Goal: Task Accomplishment & Management: Use online tool/utility

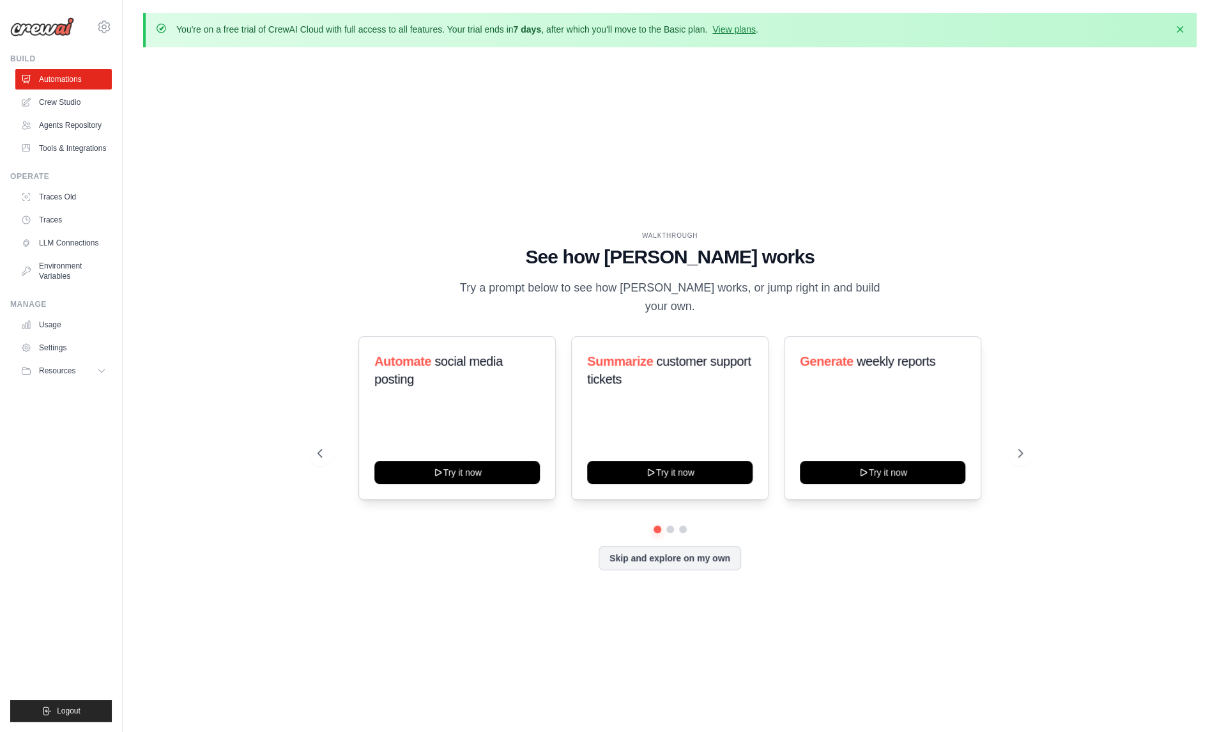
click at [860, 646] on div "WALKTHROUGH See how CrewAI works Try a prompt below to see how CrewAI works, or…" at bounding box center [670, 411] width 1054 height 706
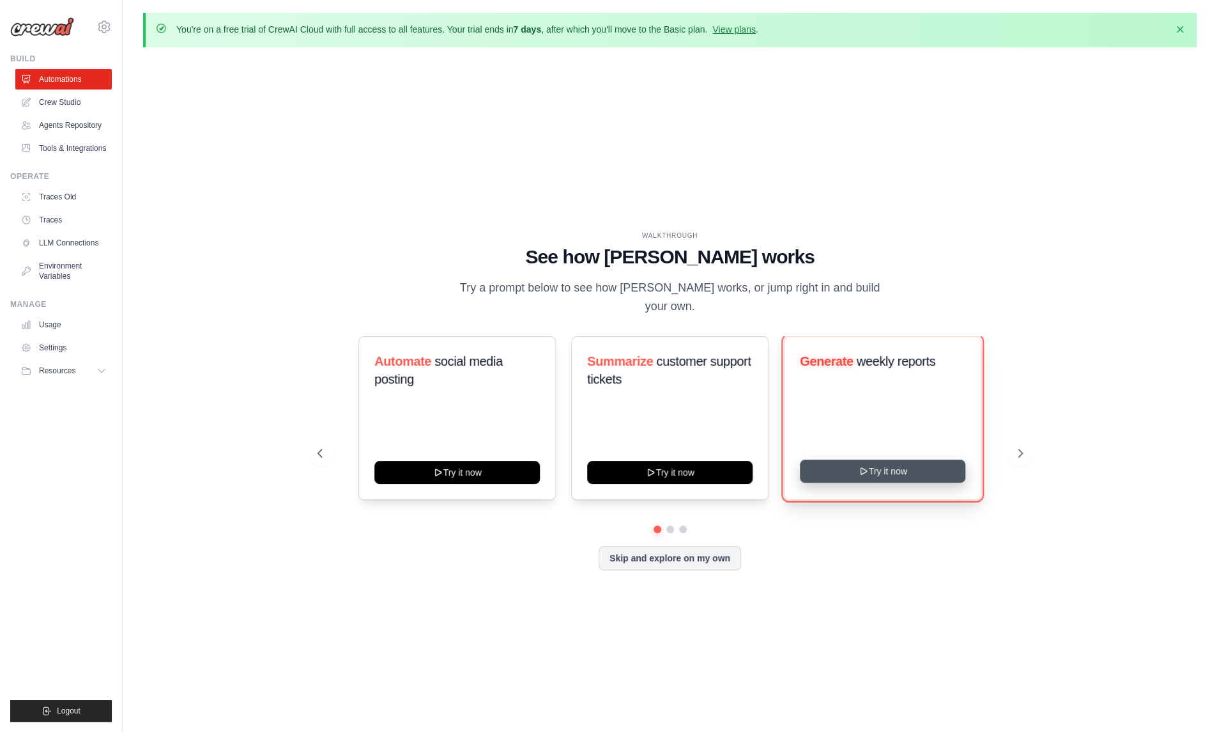
click at [913, 479] on button "Try it now" at bounding box center [882, 470] width 165 height 23
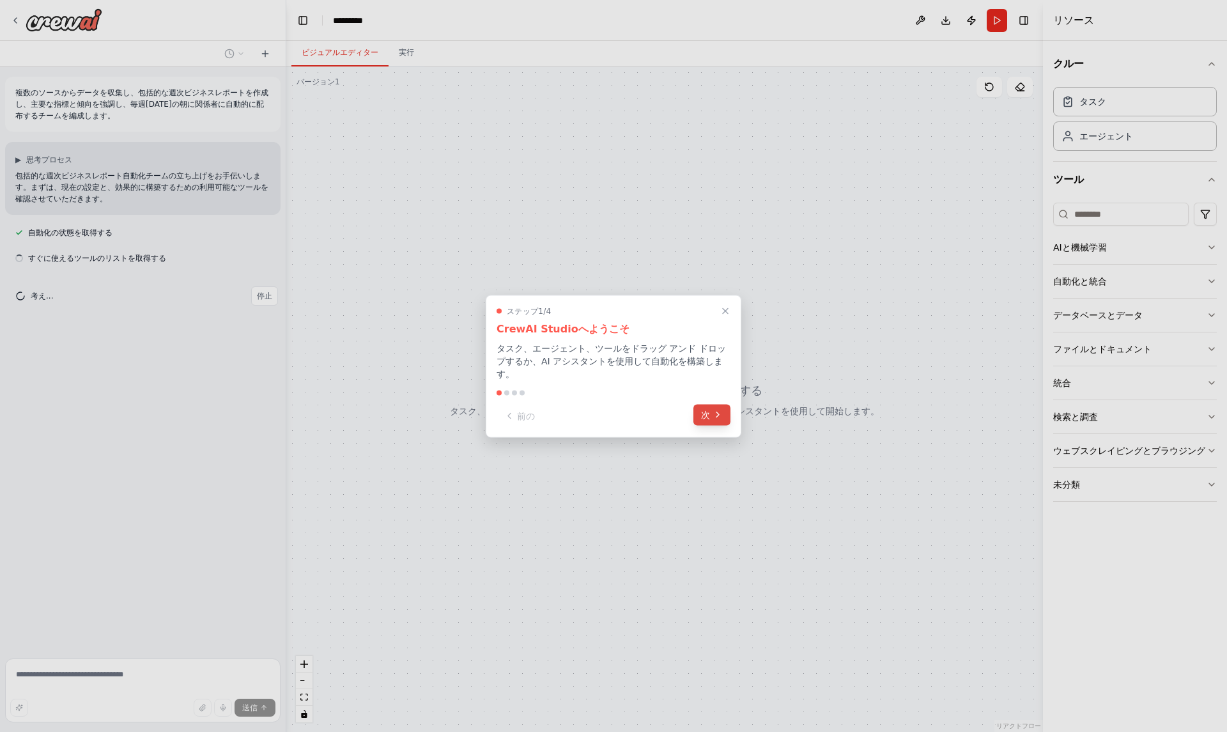
click at [721, 410] on icon at bounding box center [717, 415] width 10 height 10
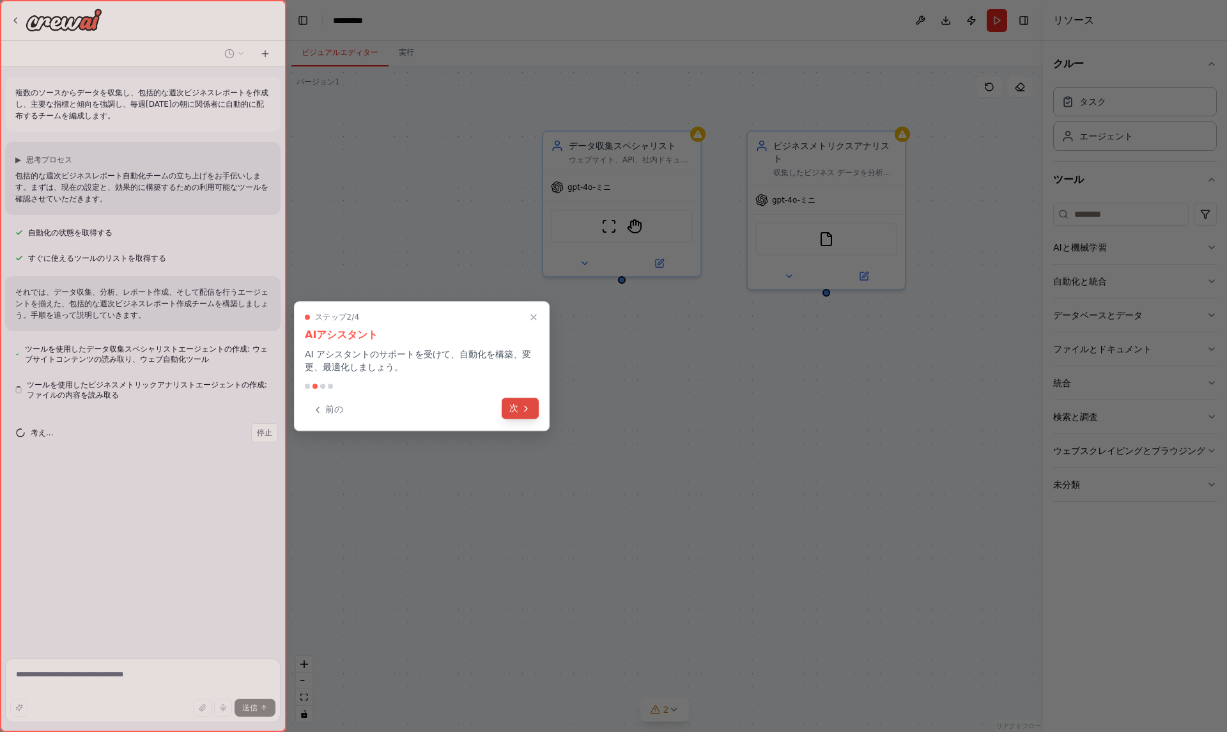
click at [523, 408] on icon at bounding box center [526, 408] width 10 height 10
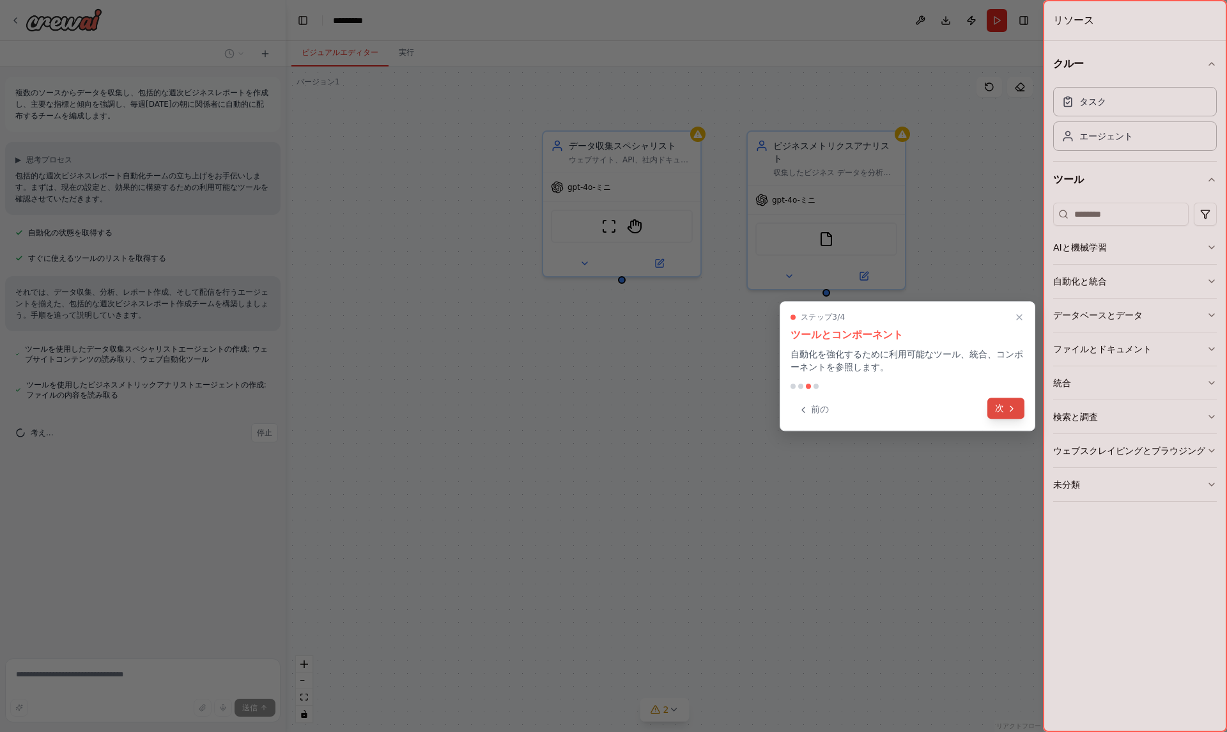
click at [1010, 411] on icon at bounding box center [1011, 408] width 10 height 10
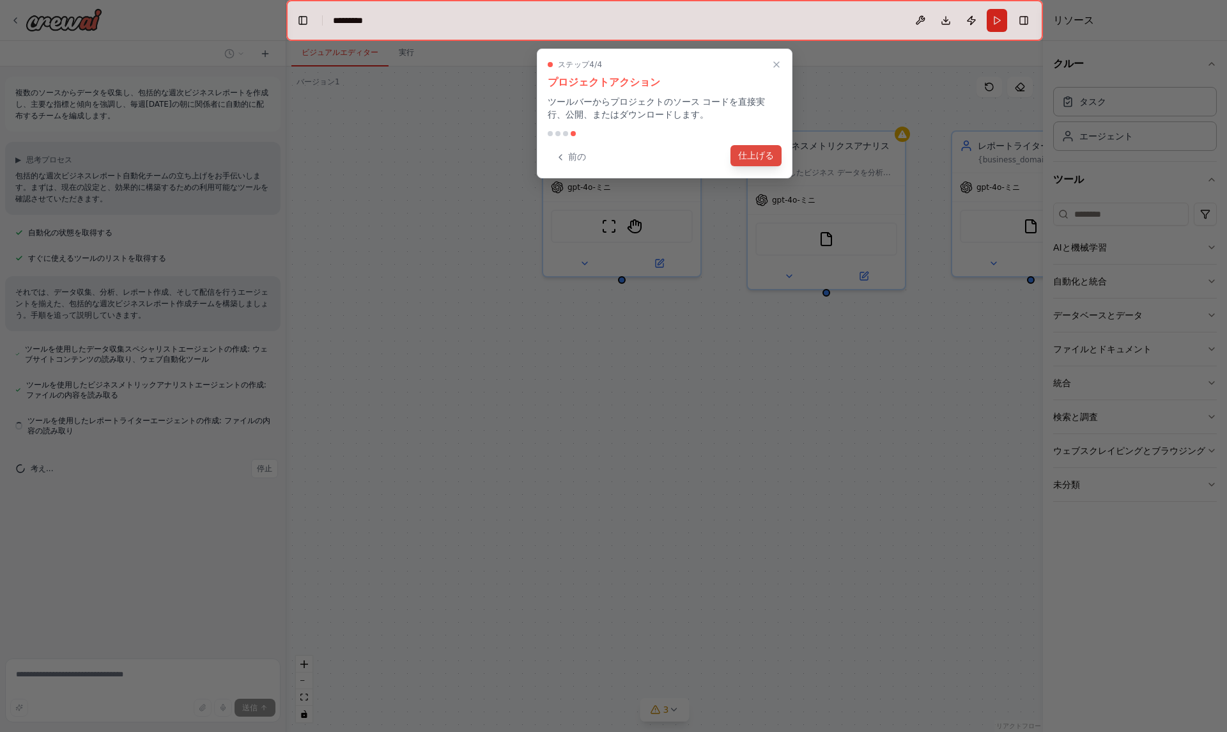
click at [773, 156] on font "仕上げる" at bounding box center [756, 155] width 36 height 10
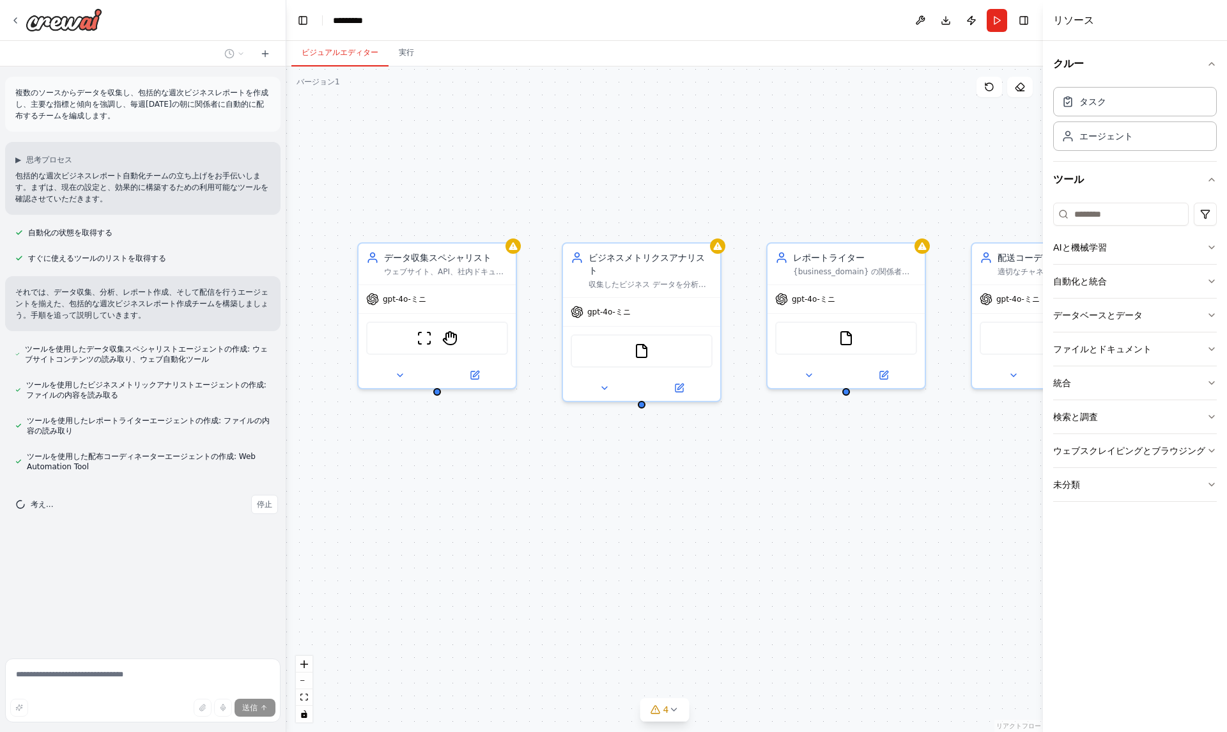
drag, startPoint x: 808, startPoint y: 407, endPoint x: 624, endPoint y: 519, distance: 215.9
click at [624, 519] on div "データ収集スペシャリスト ウェブサイト、API、社内ドキュメントなどの複数のソースからビジネスデータを体系的に収集し、{business_domain} の週…" at bounding box center [664, 398] width 756 height 665
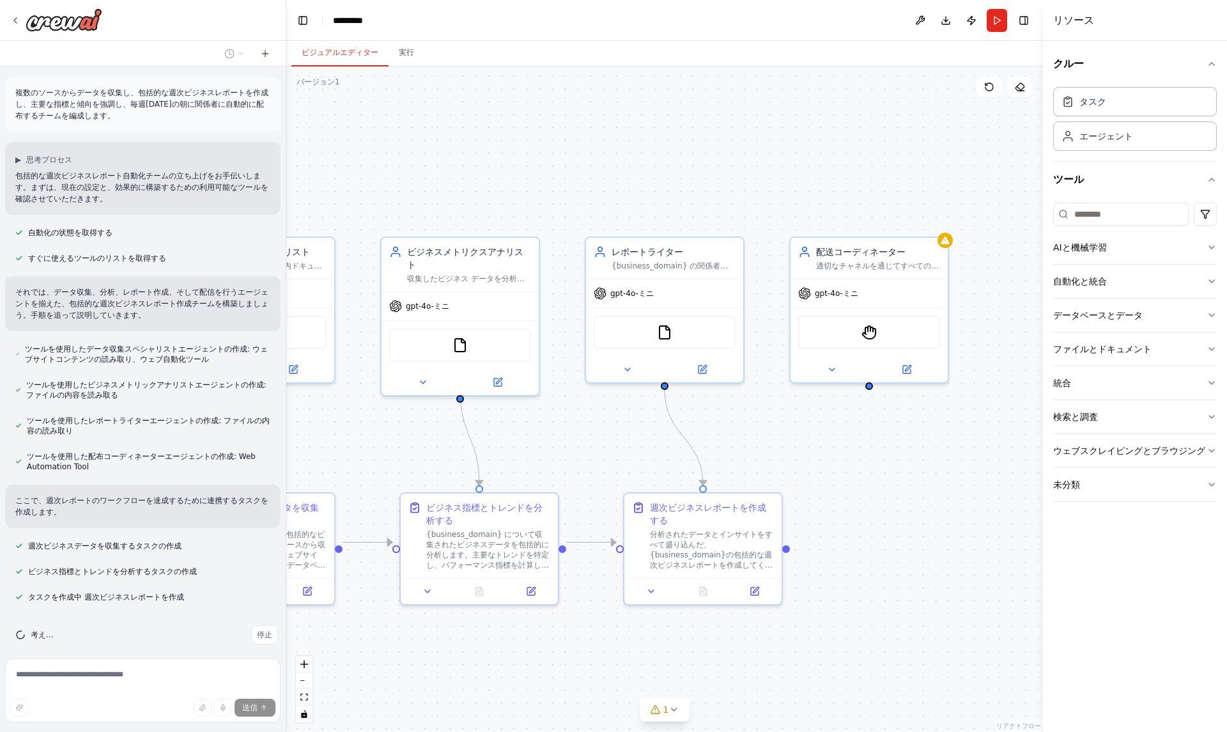
drag, startPoint x: 937, startPoint y: 463, endPoint x: 747, endPoint y: 458, distance: 190.5
click at [747, 458] on div ".deletable-edge-delete-btn { width: 20px; height: 20px; border: 0px solid #ffff…" at bounding box center [664, 398] width 756 height 665
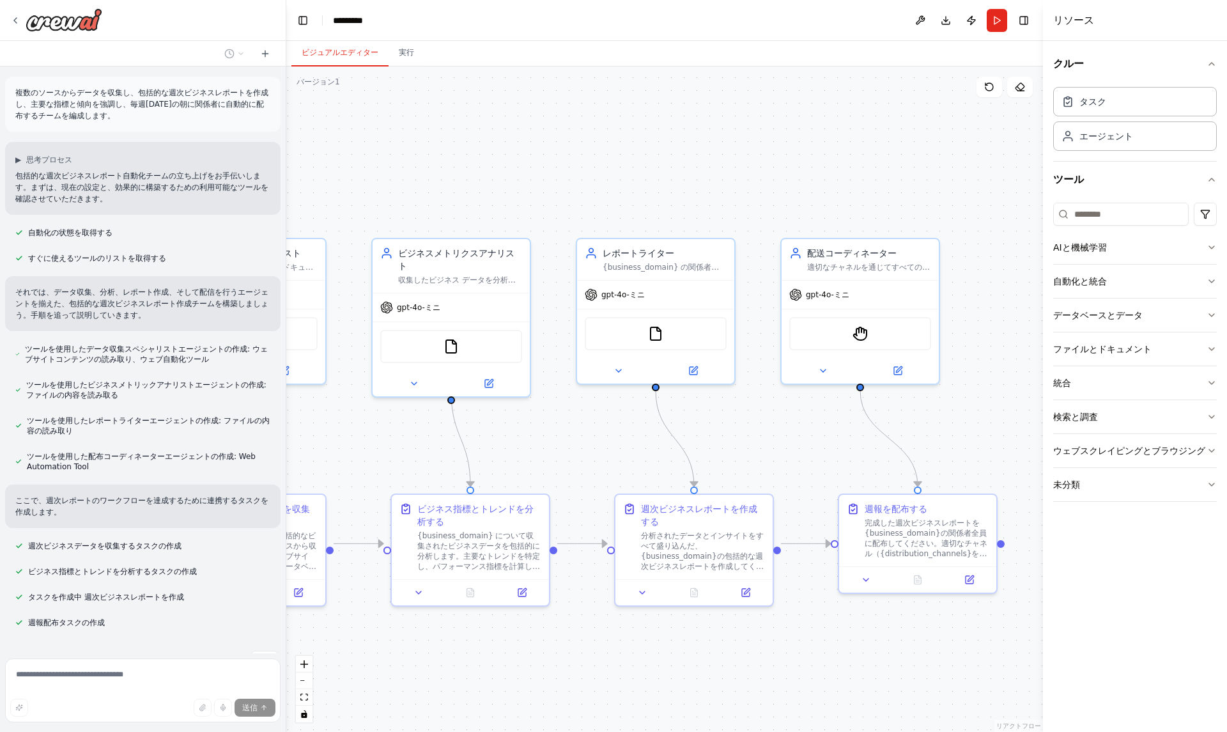
scroll to position [81, 0]
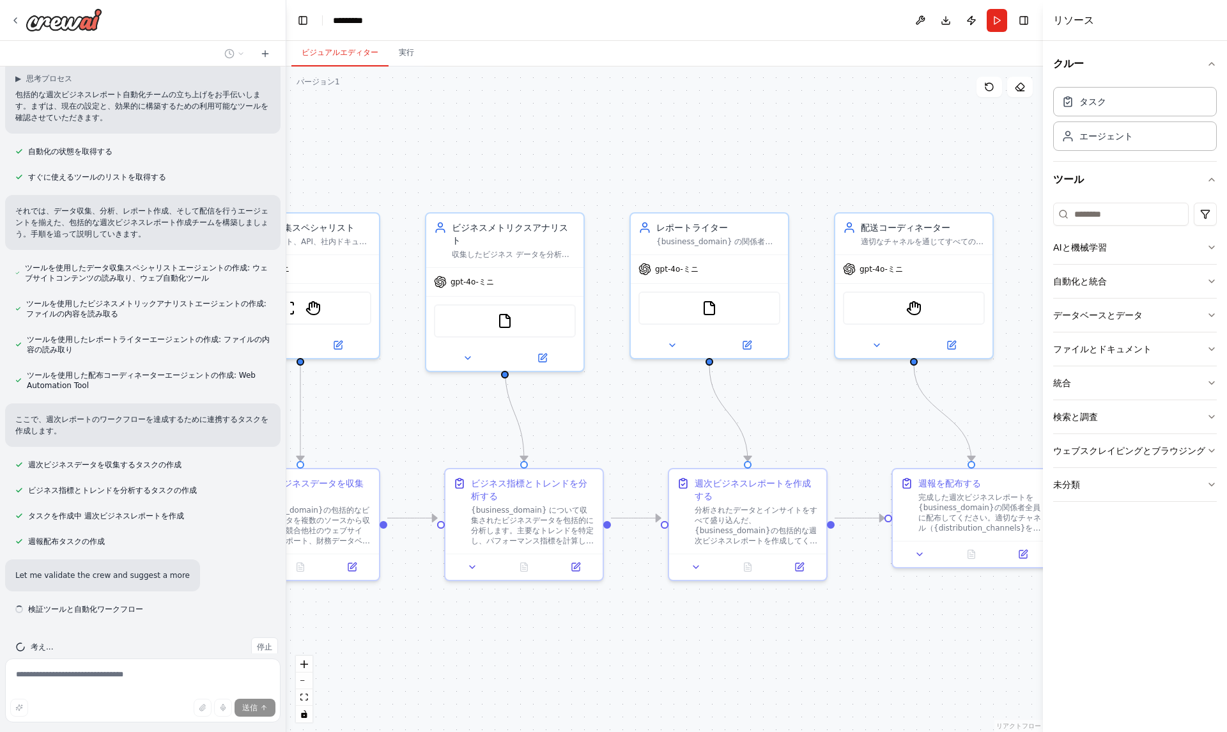
drag, startPoint x: 842, startPoint y: 649, endPoint x: 896, endPoint y: 623, distance: 59.4
click at [896, 623] on div ".deletable-edge-delete-btn { width: 20px; height: 20px; border: 0px solid #ffff…" at bounding box center [664, 398] width 756 height 665
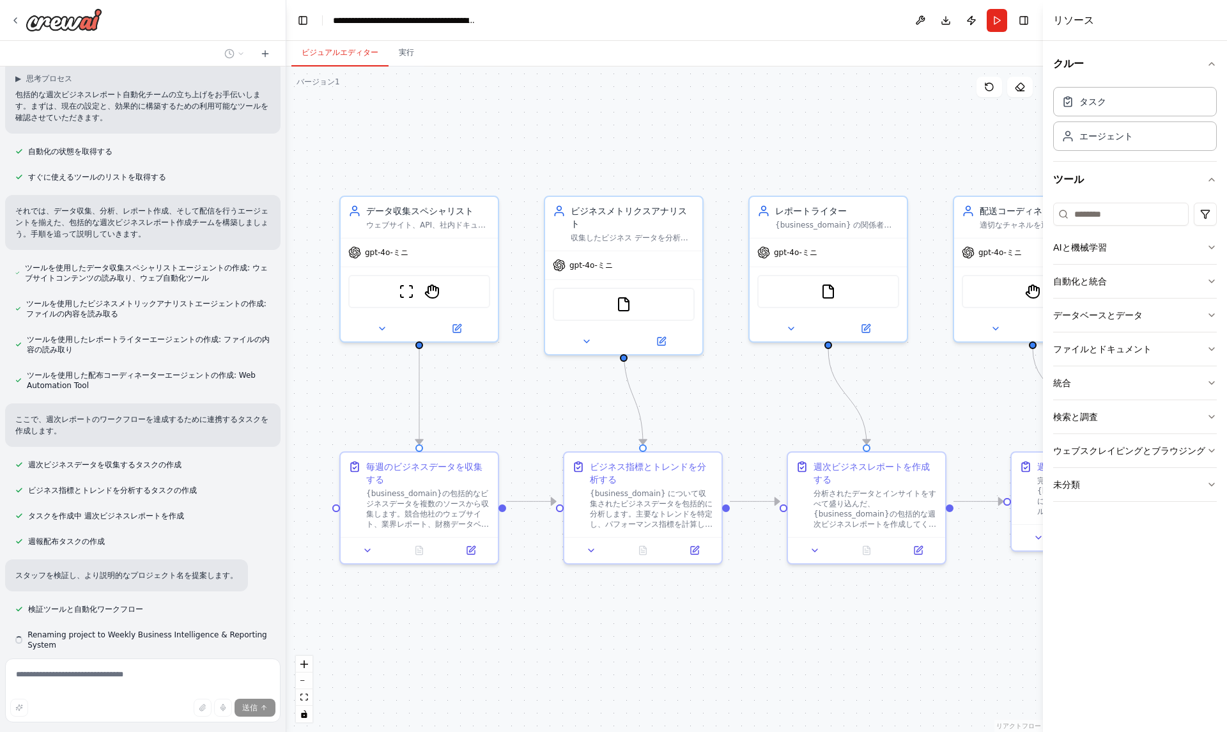
scroll to position [117, 0]
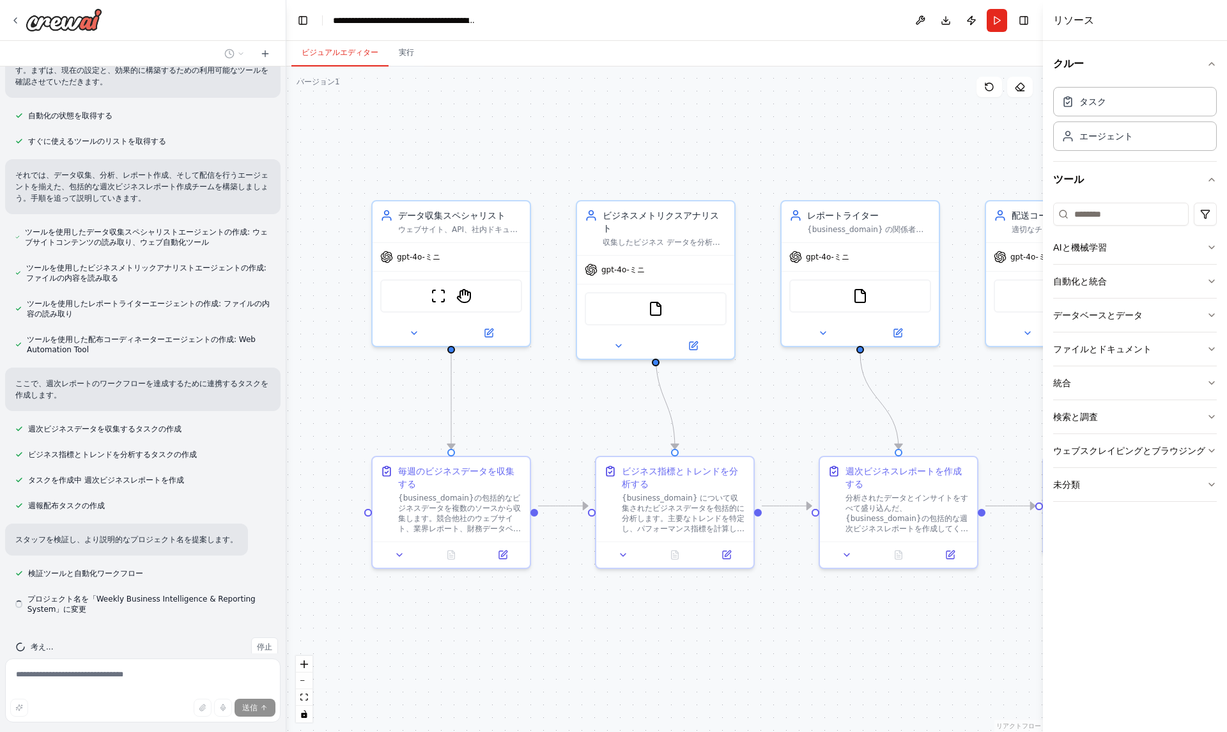
drag, startPoint x: 688, startPoint y: 666, endPoint x: 847, endPoint y: 655, distance: 158.9
click at [847, 655] on div ".deletable-edge-delete-btn { width: 20px; height: 20px; border: 0px solid #ffff…" at bounding box center [664, 398] width 756 height 665
click at [1001, 31] on button "走る" at bounding box center [997, 20] width 20 height 23
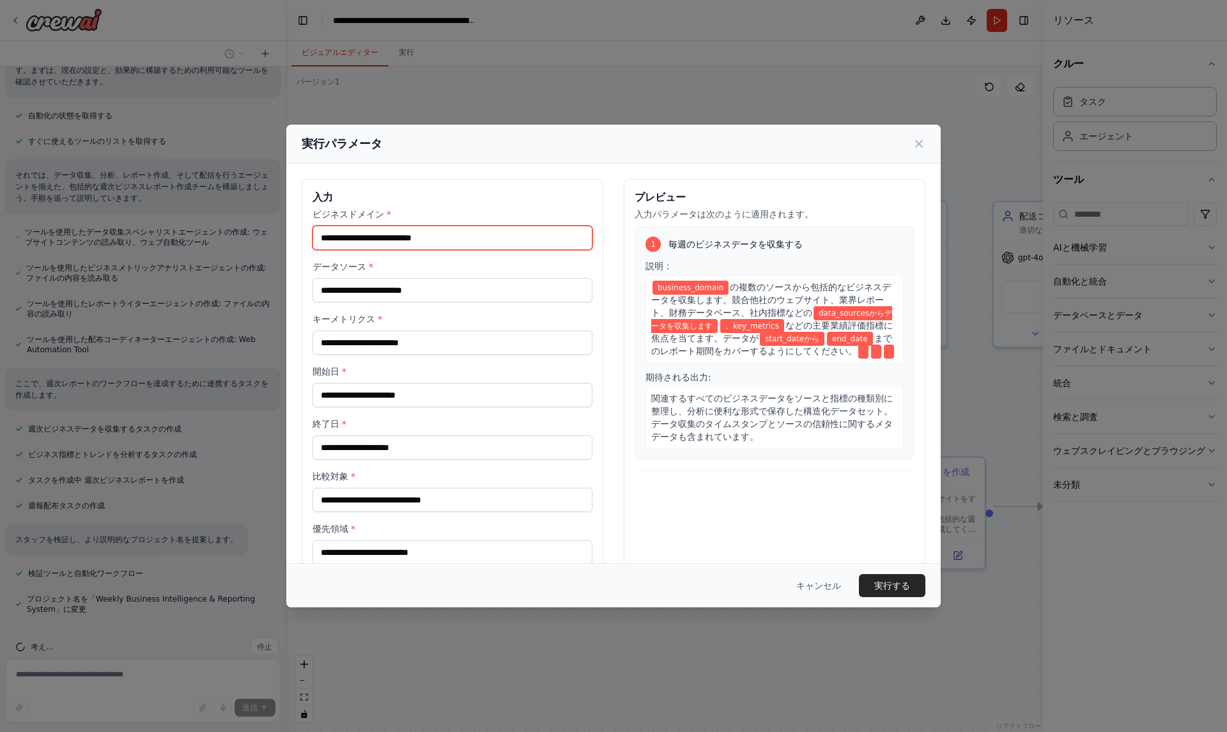
click at [513, 238] on input "ビジネスドメイン *" at bounding box center [452, 238] width 280 height 24
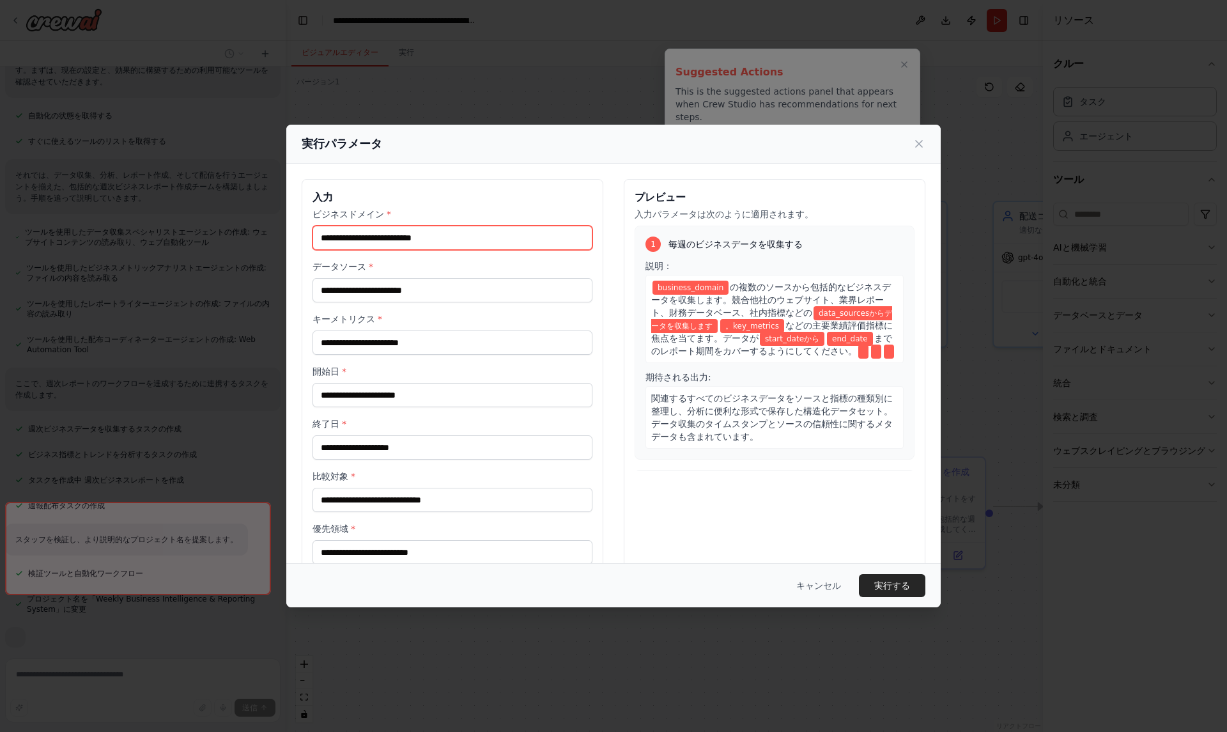
scroll to position [250, 0]
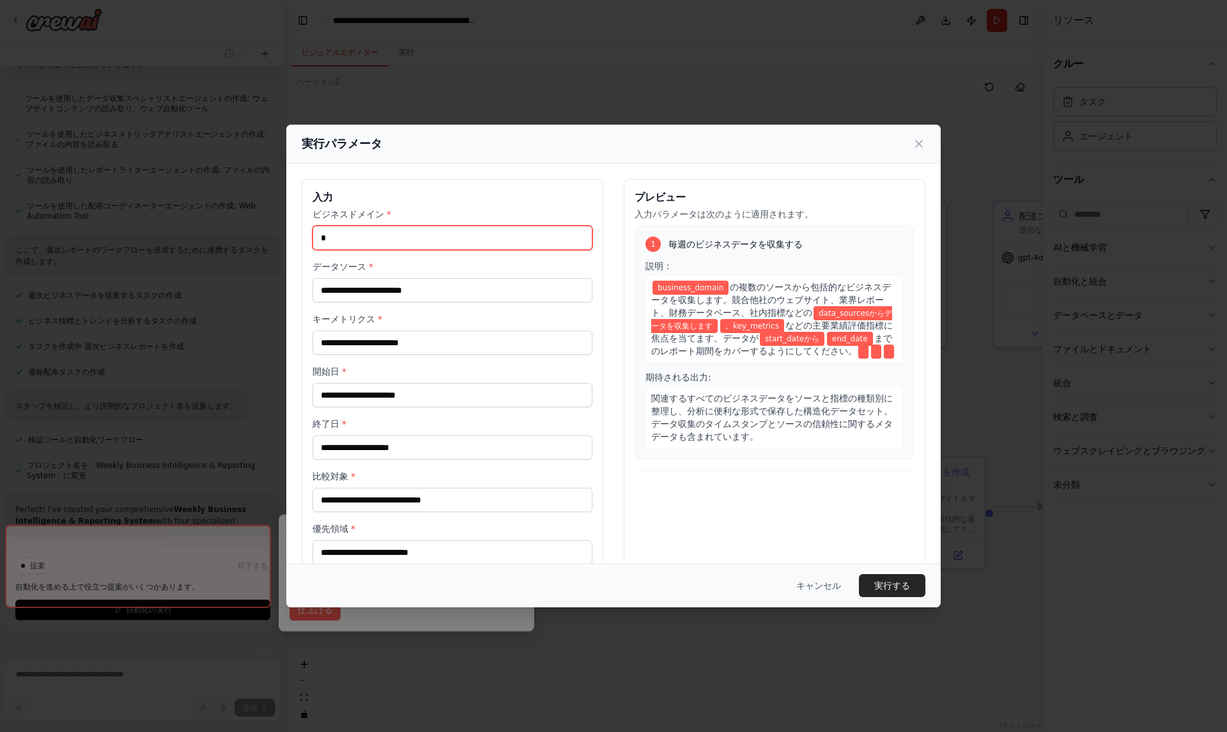
type input "*"
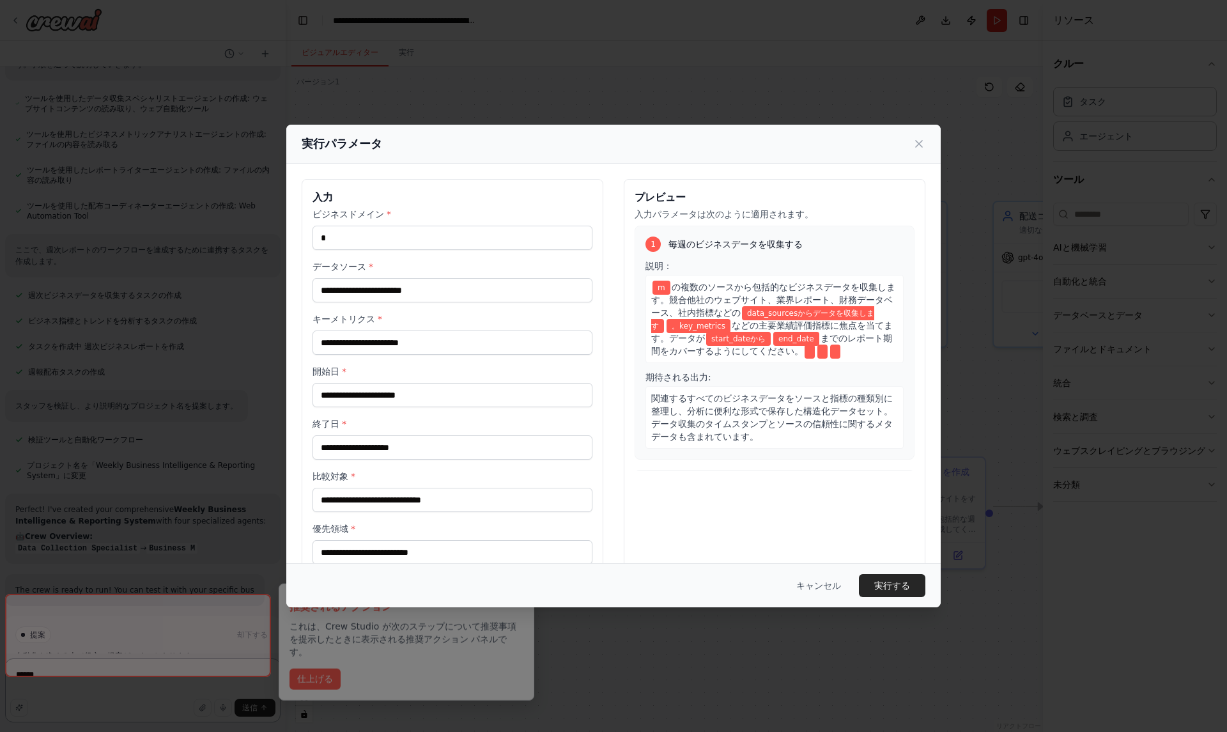
type textarea "******"
click at [410, 242] on input "*" at bounding box center [452, 238] width 280 height 24
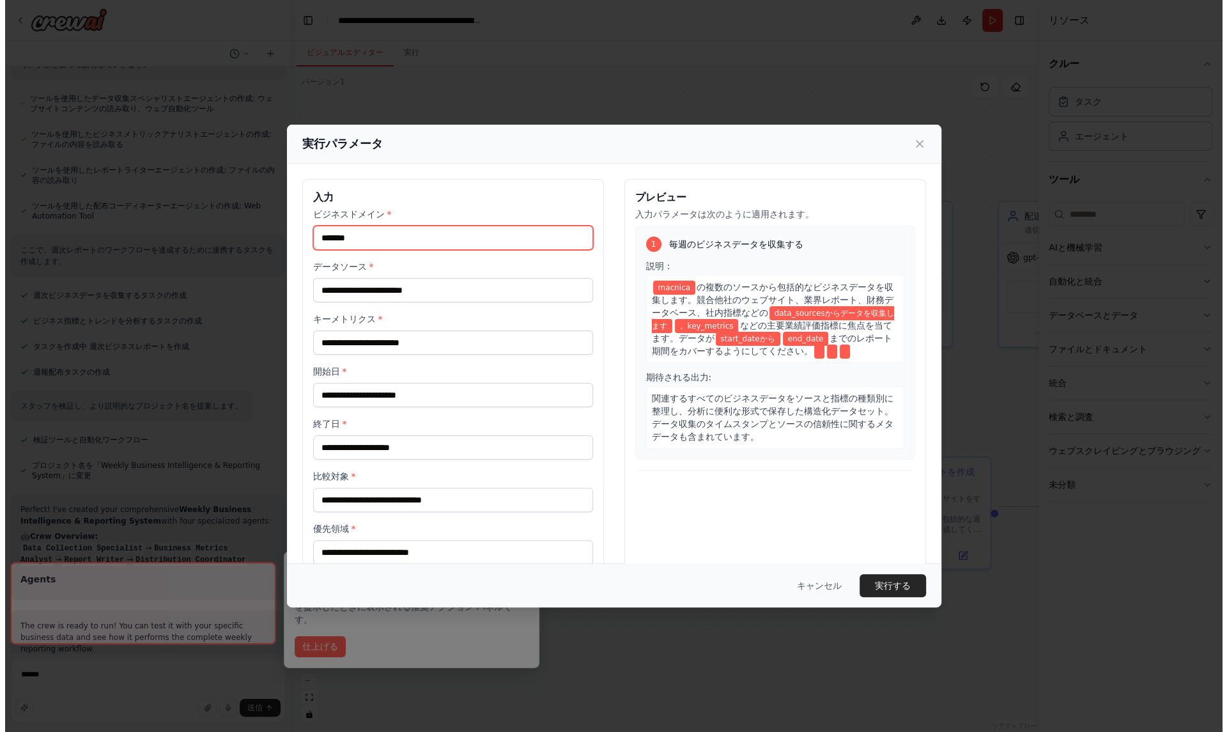
scroll to position [330, 0]
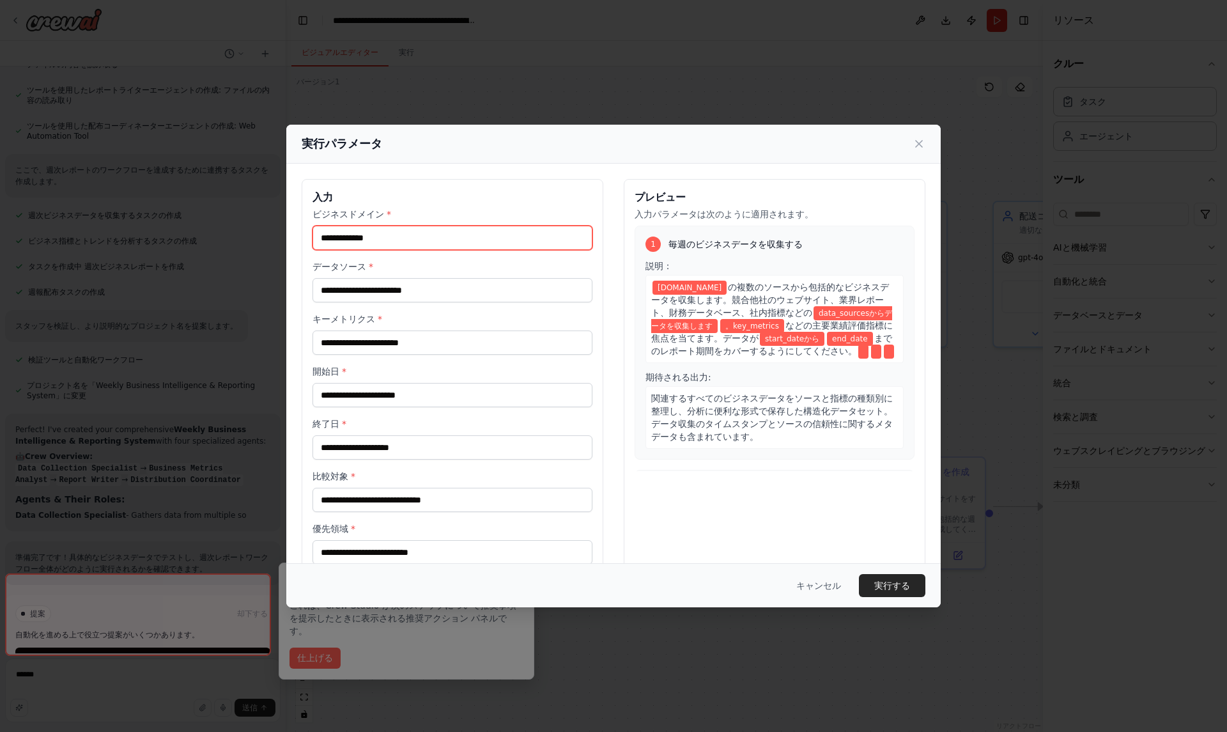
type input "**********"
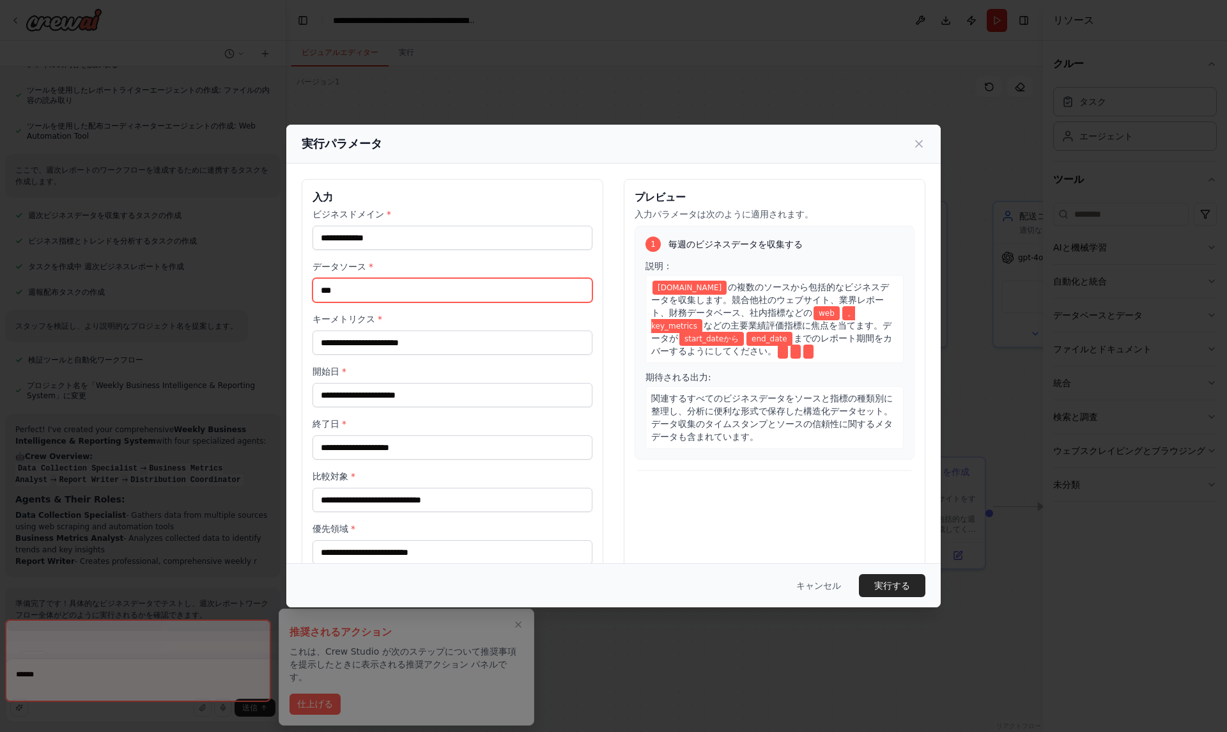
type input "***"
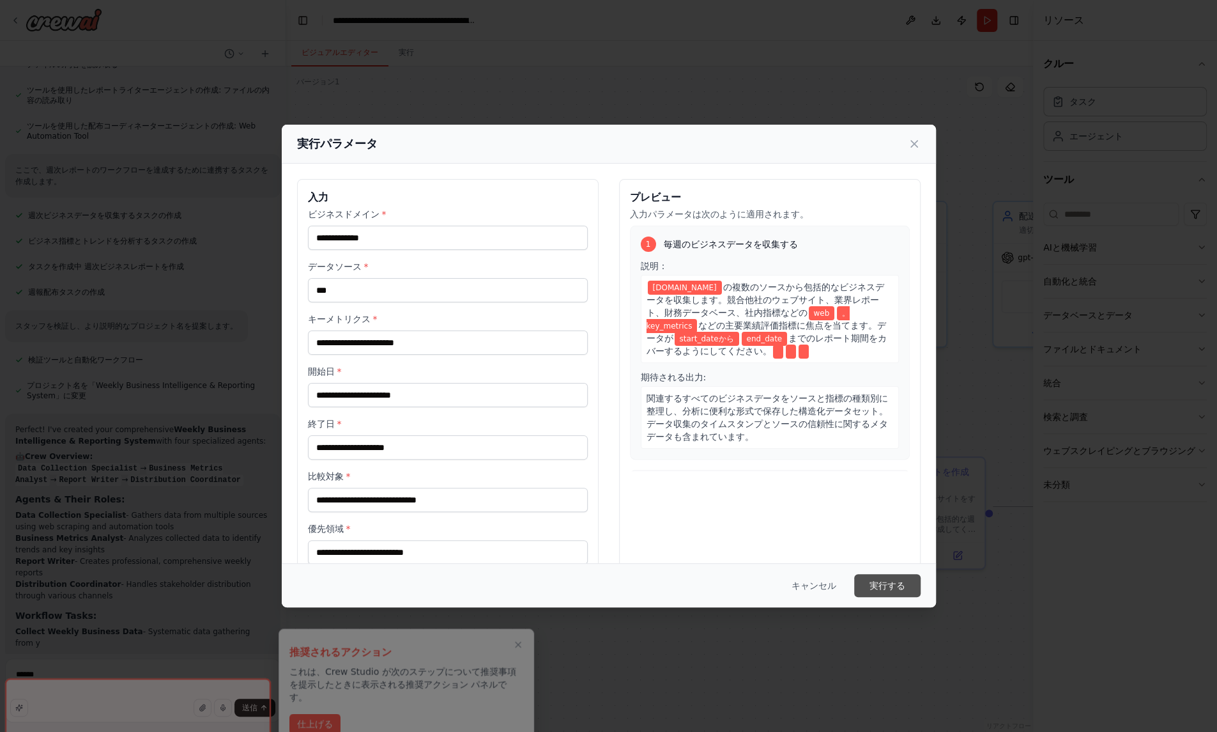
click at [879, 588] on font "実行する" at bounding box center [888, 585] width 36 height 10
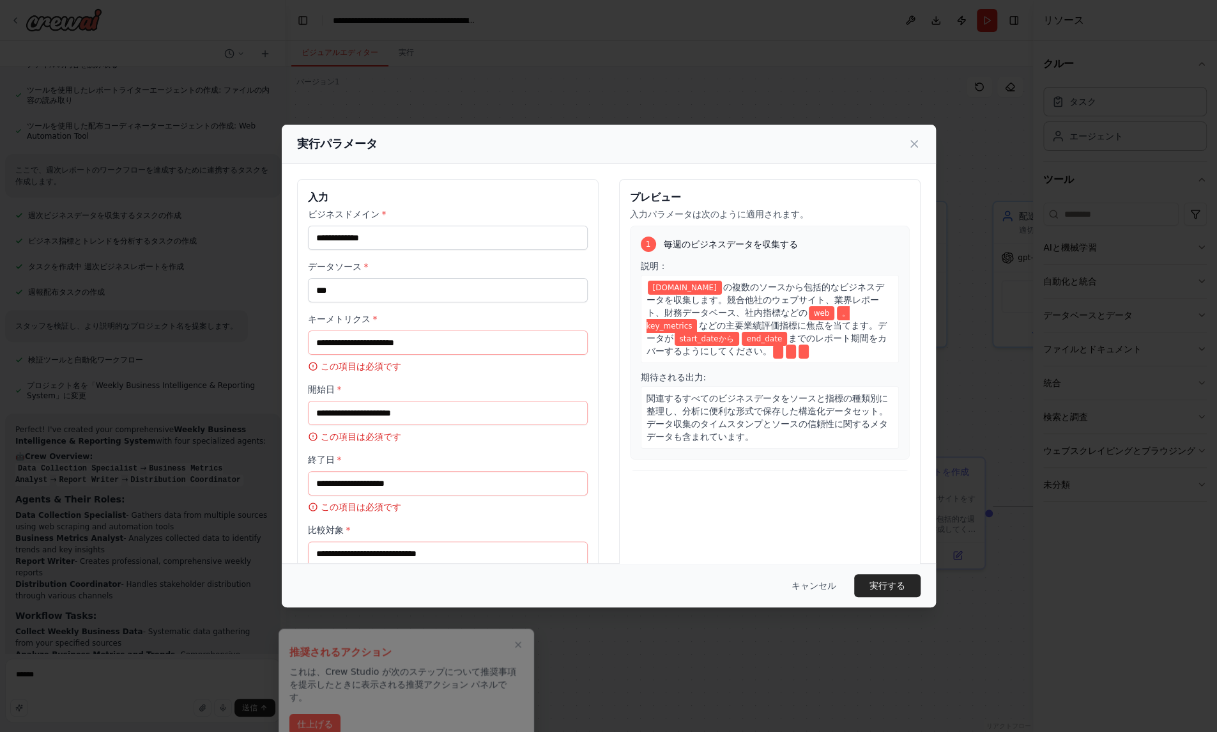
click at [369, 361] on font "この項目は必須です" at bounding box center [361, 366] width 81 height 10
click at [390, 335] on input "キーメトリクス *" at bounding box center [448, 342] width 280 height 24
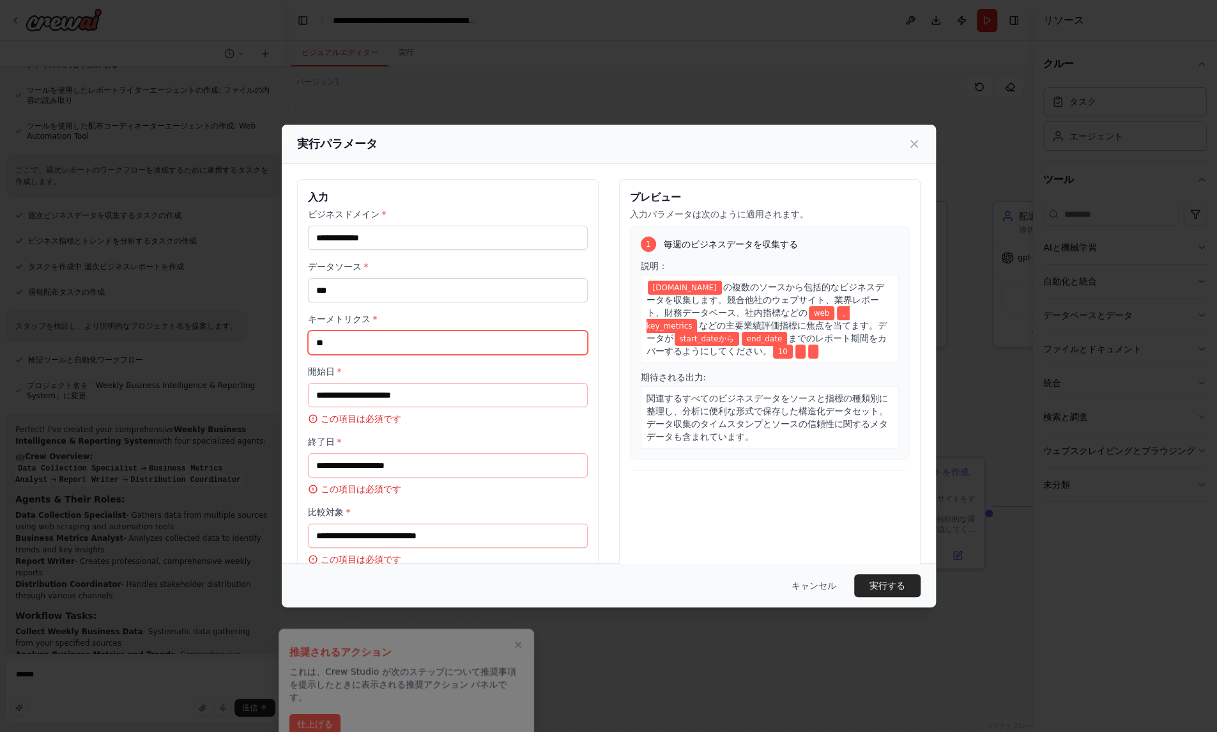
type input "**"
click at [385, 397] on input "開始日 *" at bounding box center [448, 395] width 280 height 24
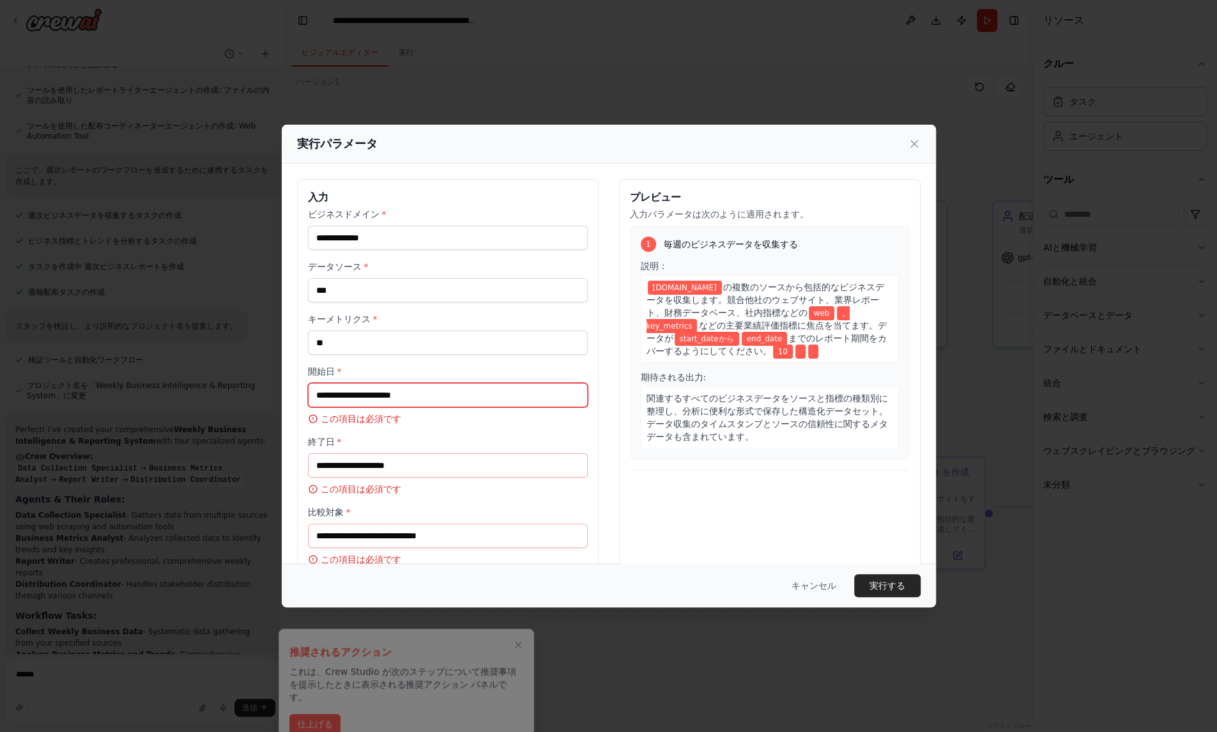
click at [385, 397] on input "開始日 *" at bounding box center [448, 395] width 280 height 24
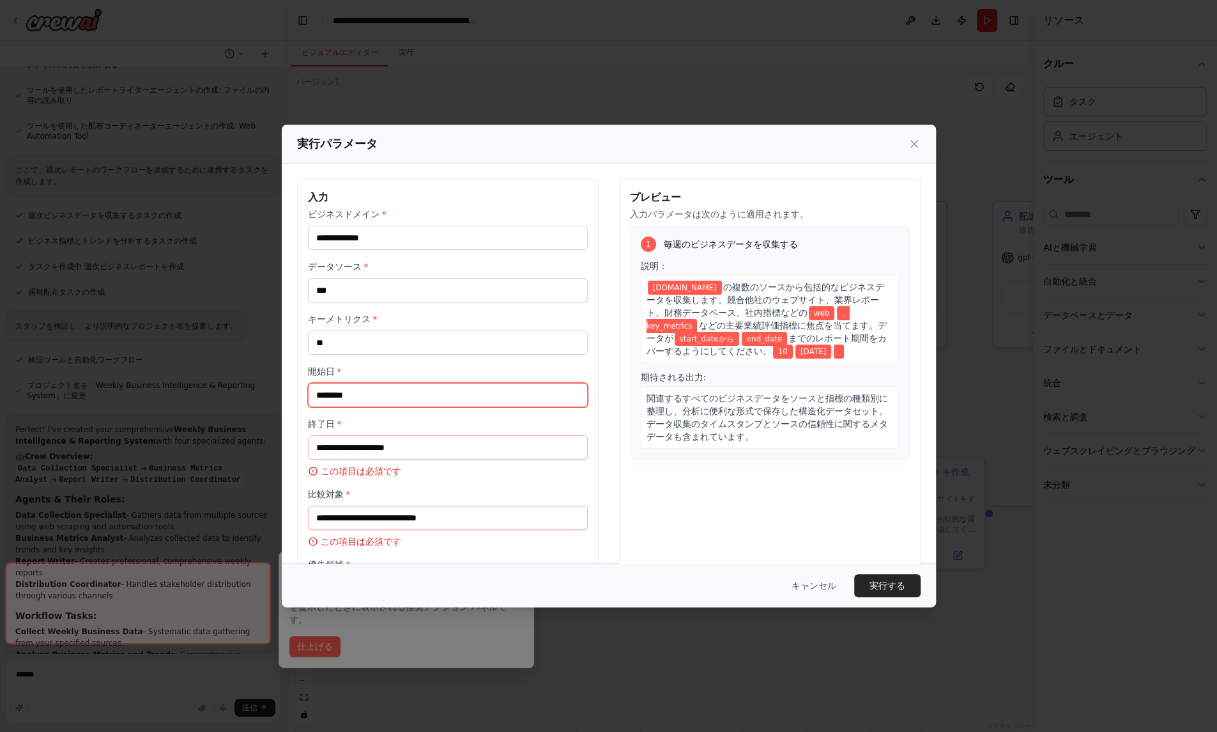
type input "********"
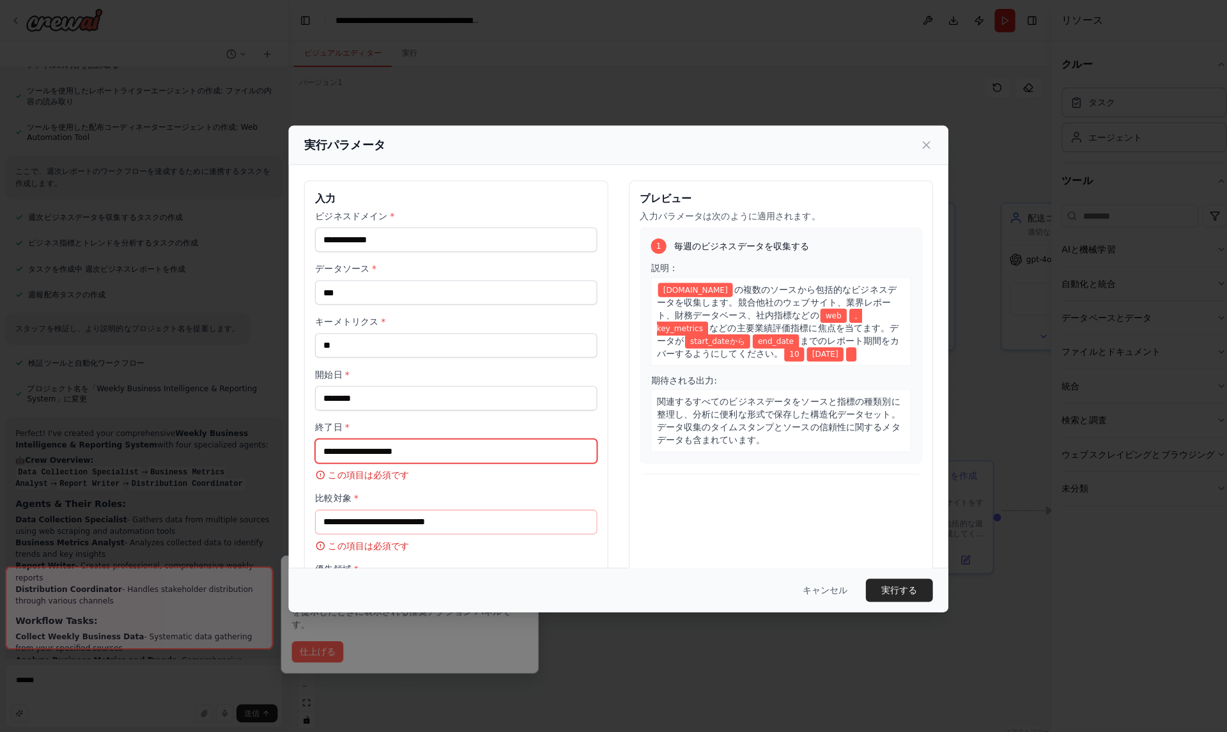
scroll to position [641, 0]
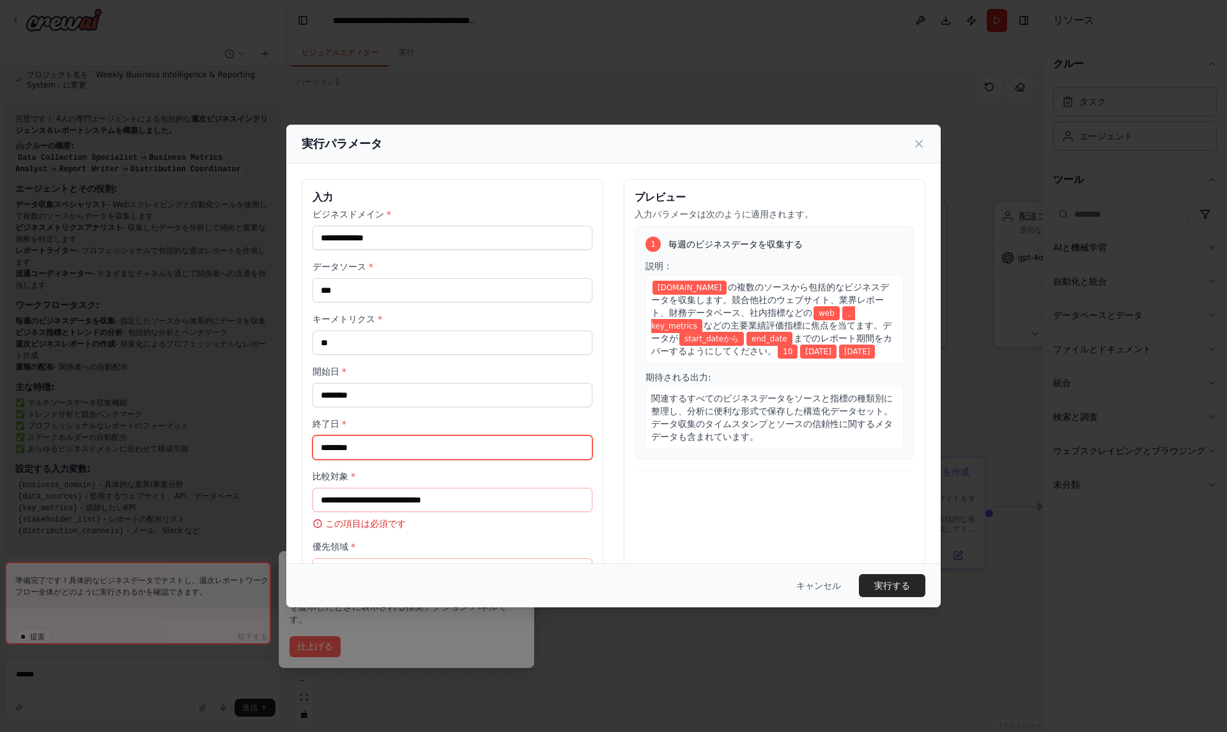
type input "********"
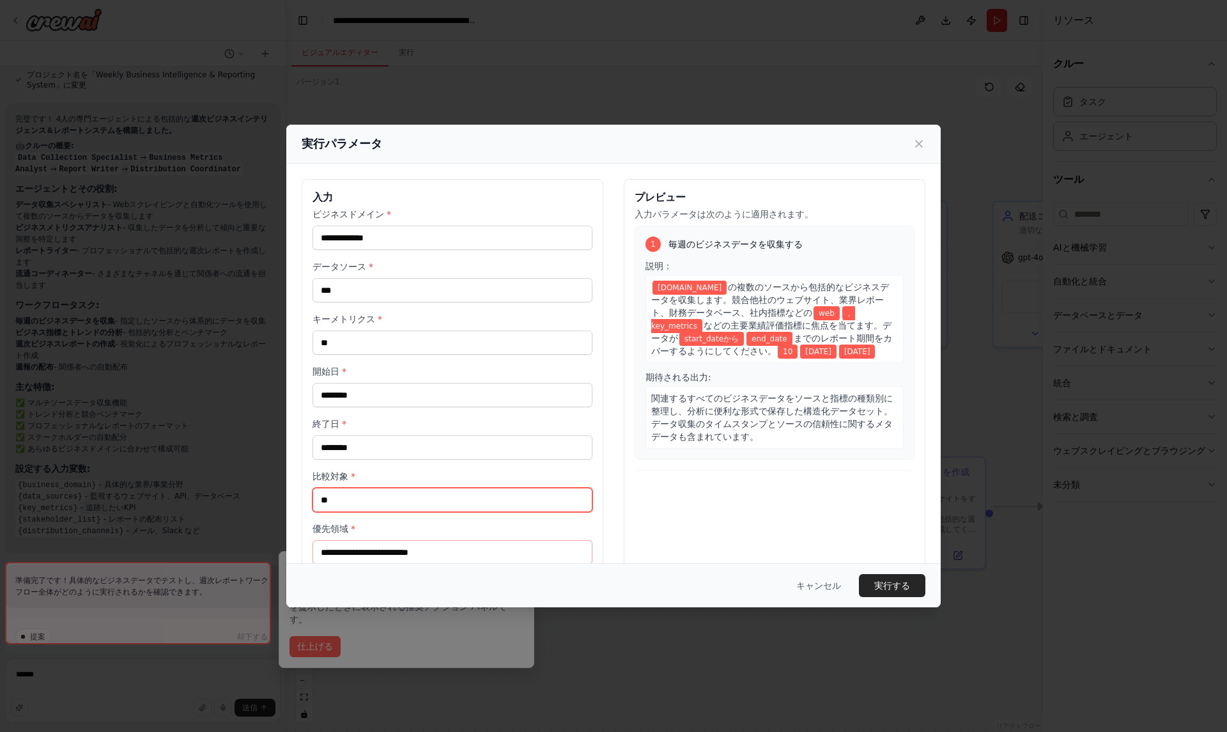
type input "**"
click at [367, 553] on input "優先領域 *" at bounding box center [452, 552] width 280 height 24
type input "**"
click at [903, 587] on font "実行する" at bounding box center [892, 585] width 36 height 10
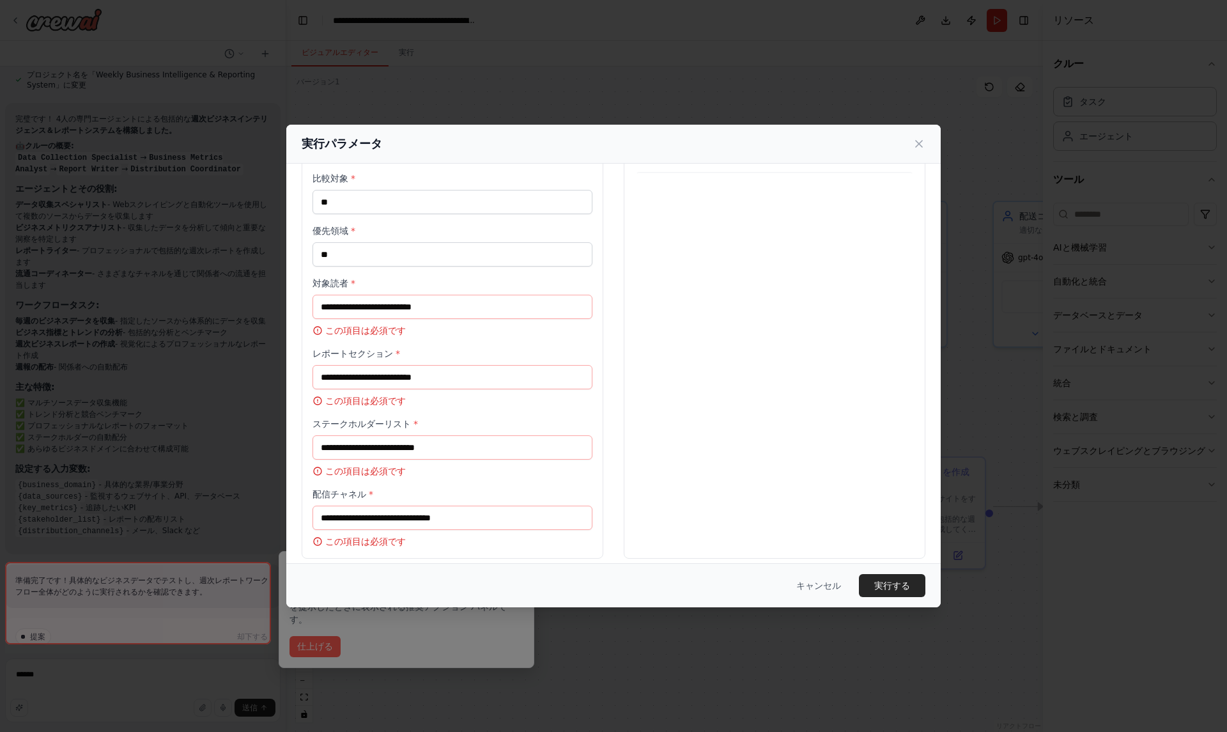
scroll to position [302, 0]
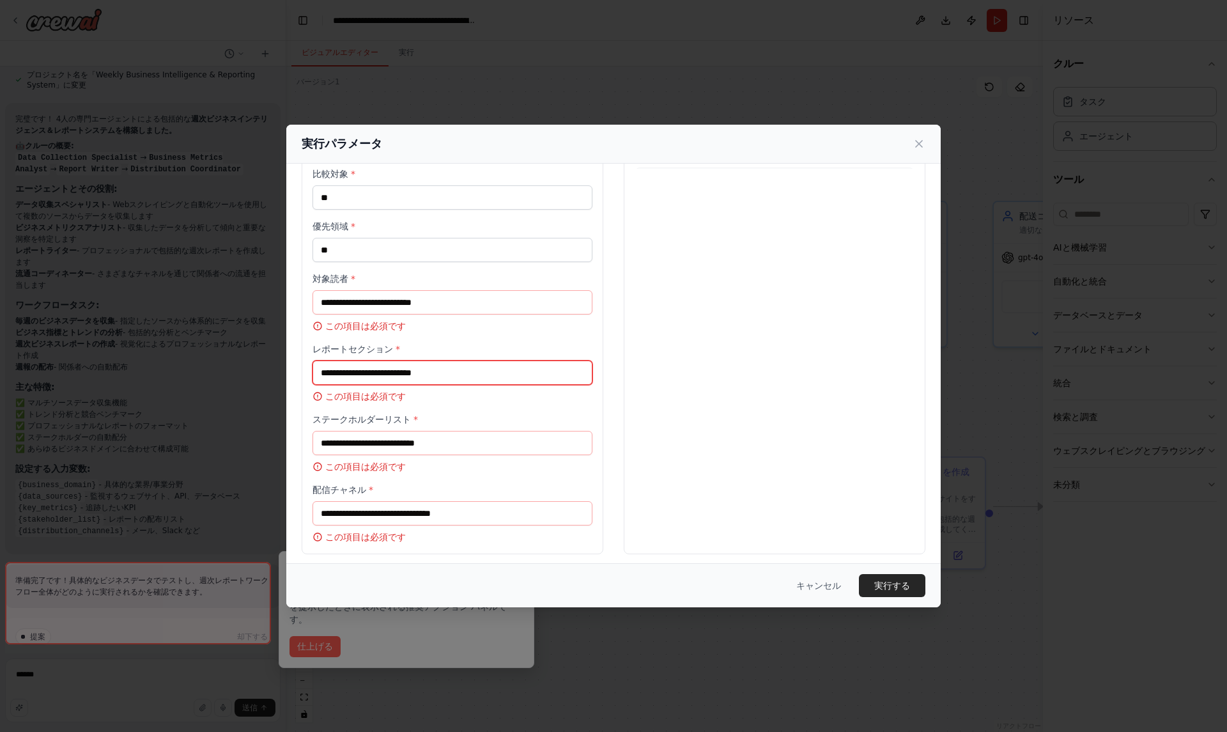
click at [468, 360] on input "レポートセクション *" at bounding box center [452, 372] width 280 height 24
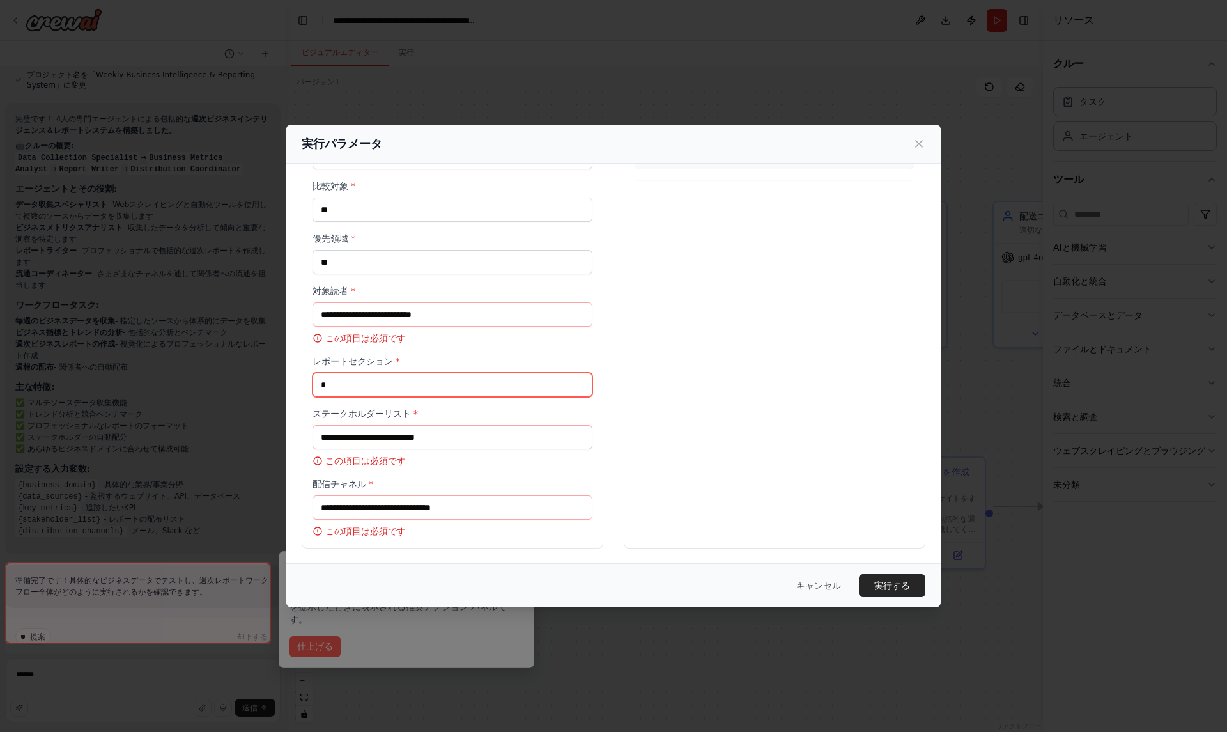
scroll to position [284, 0]
type input "******"
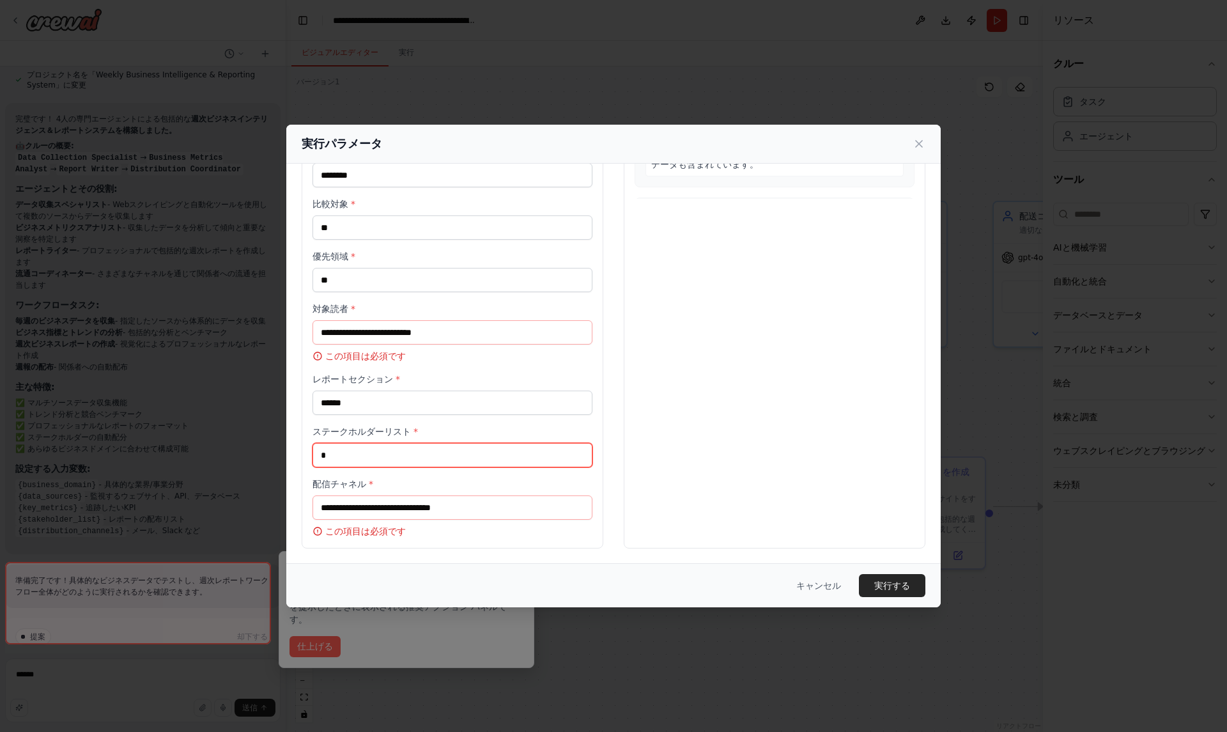
scroll to position [266, 0]
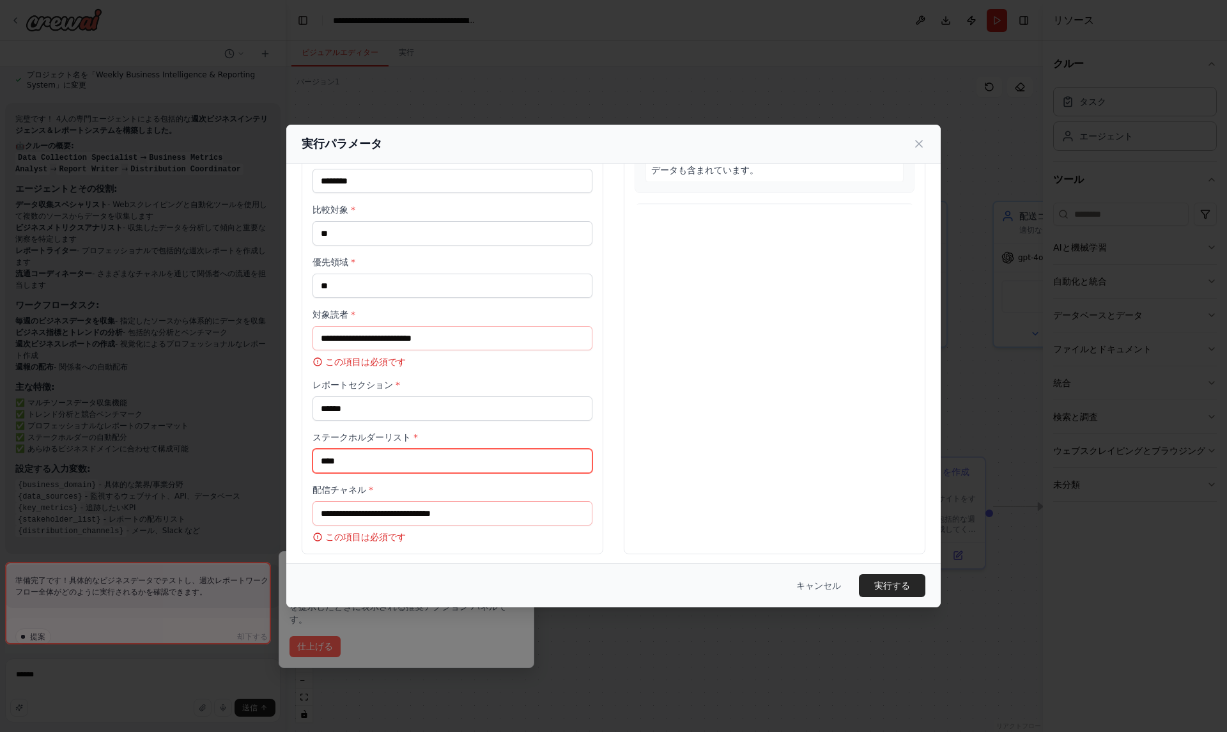
type input "****"
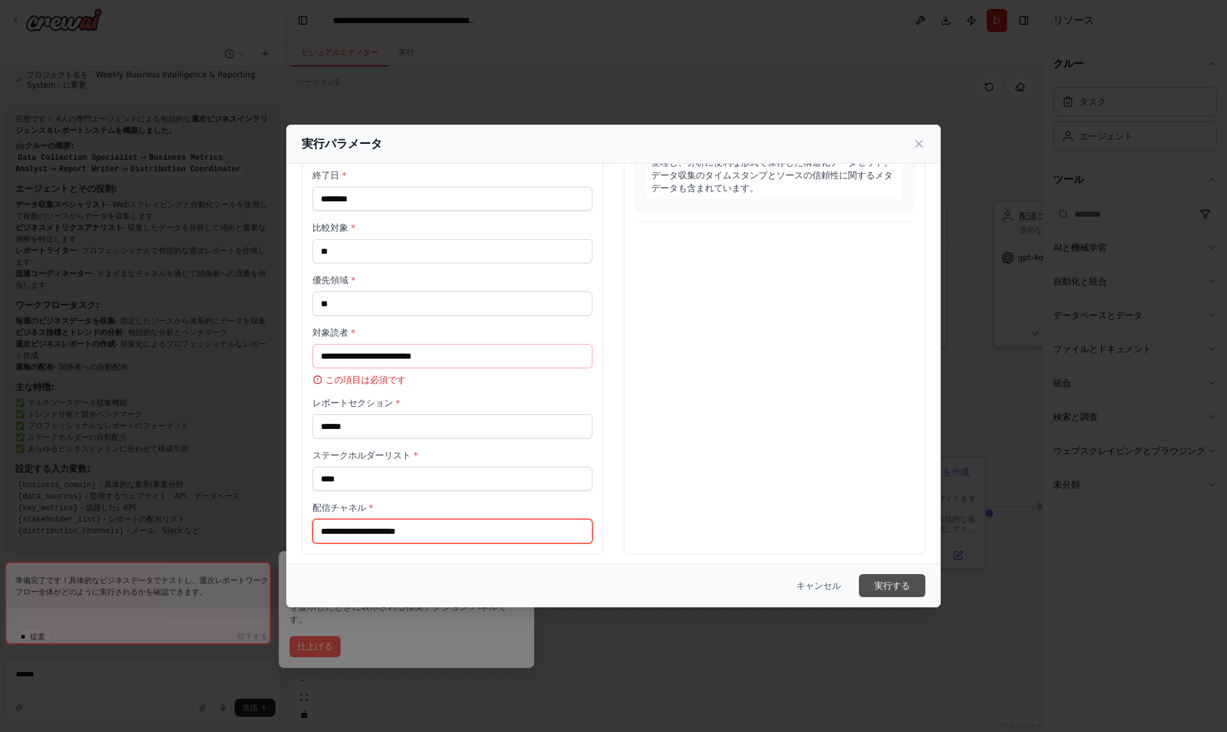
type input "**********"
click at [886, 588] on font "実行する" at bounding box center [892, 585] width 36 height 10
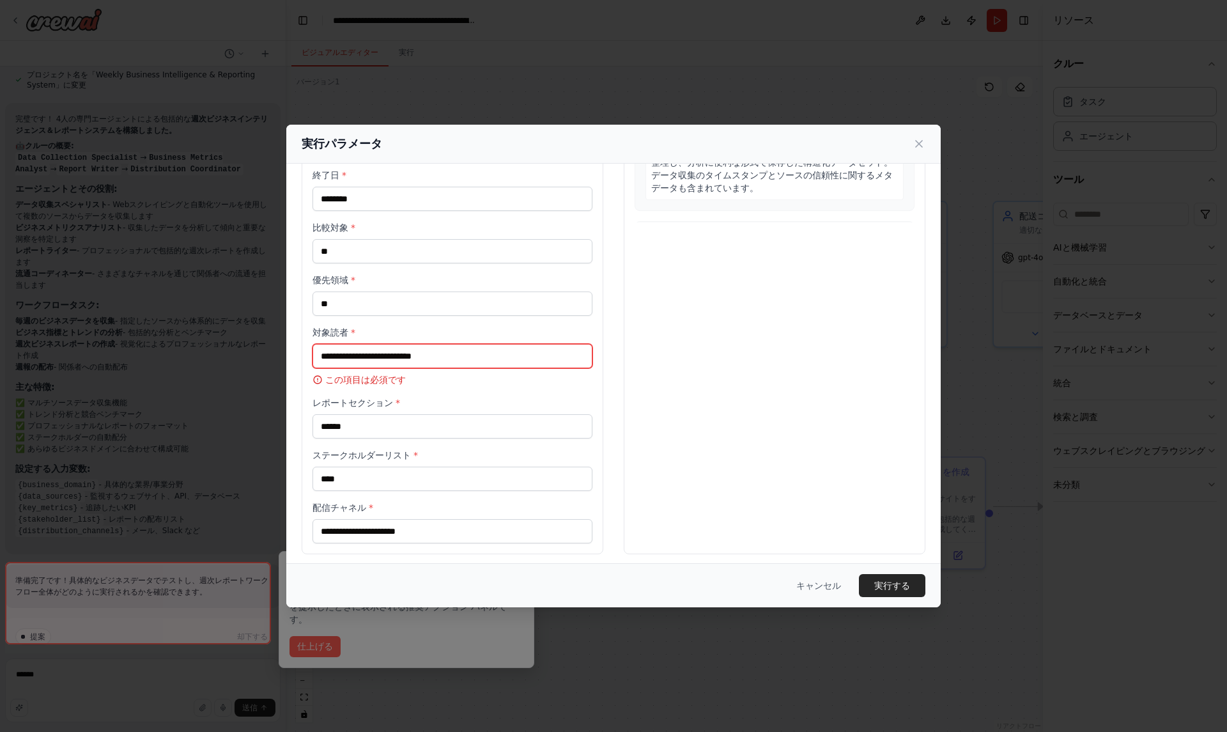
click at [410, 358] on input "対象読者 *" at bounding box center [452, 356] width 280 height 24
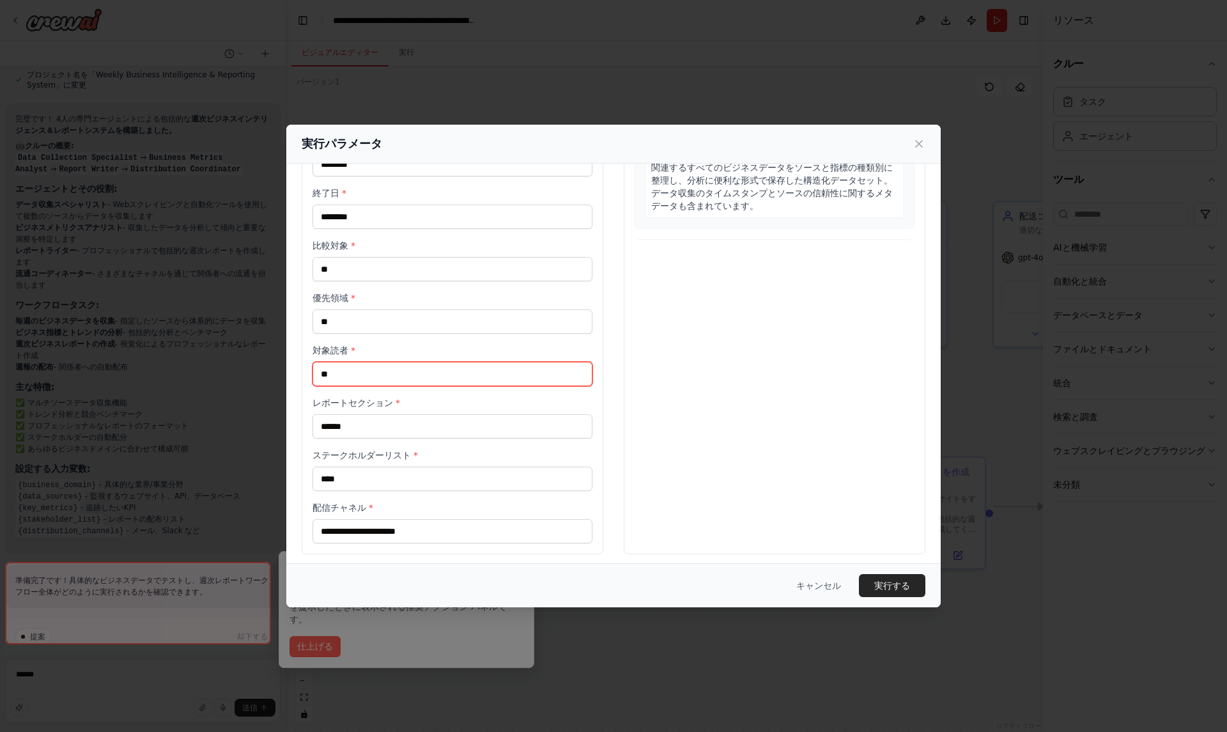
type input "*"
type input "****"
click at [893, 590] on font "実行する" at bounding box center [892, 585] width 36 height 10
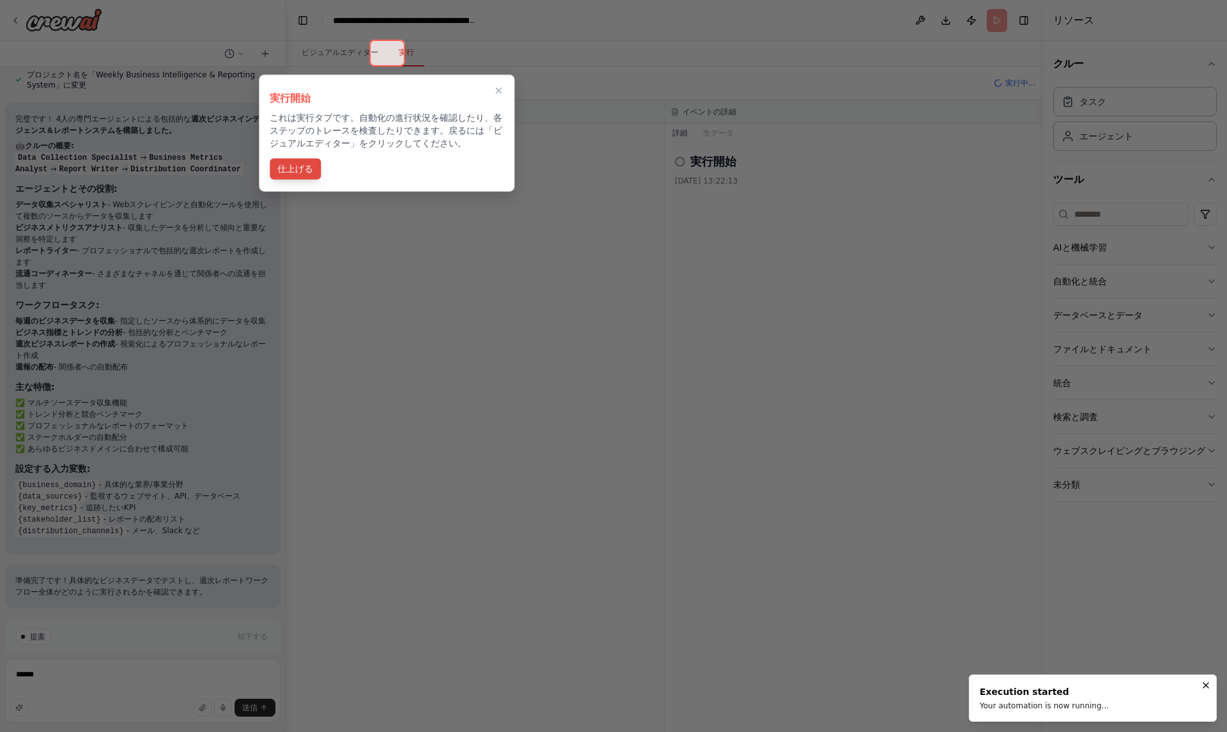
click at [302, 174] on font "仕上げる" at bounding box center [295, 168] width 36 height 13
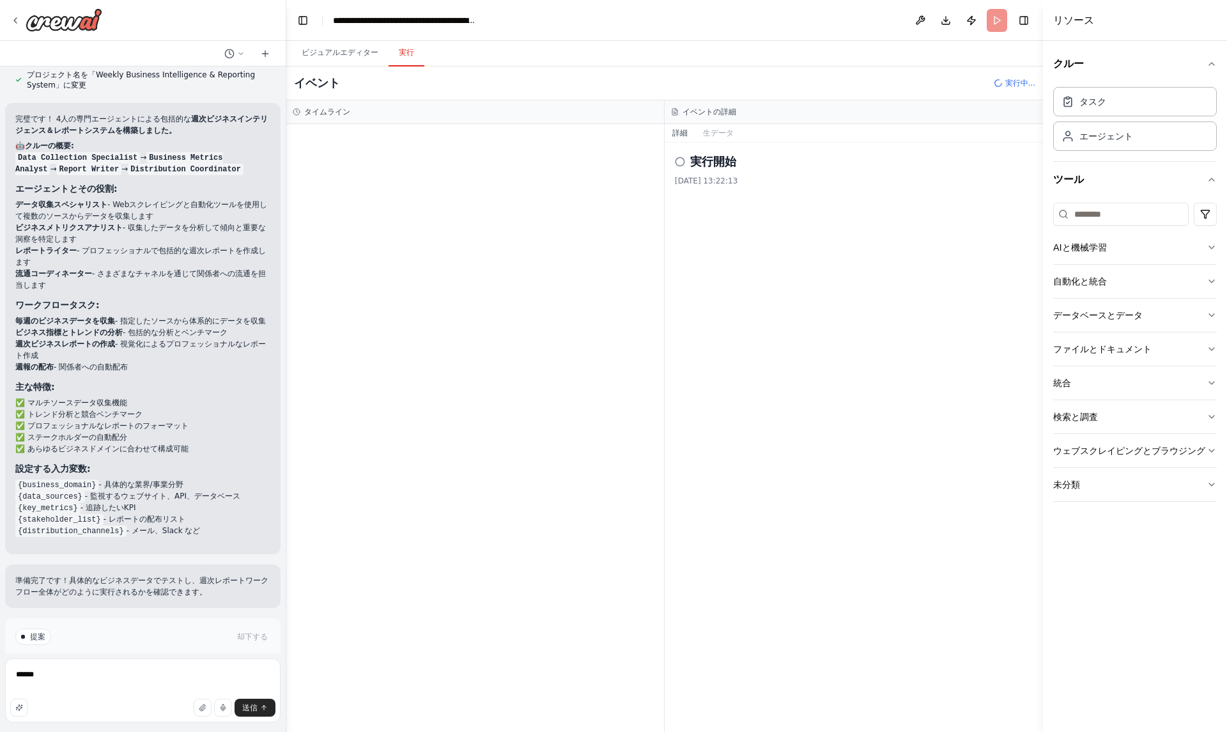
click at [399, 51] on font "実行" at bounding box center [406, 52] width 15 height 9
click at [680, 164] on icon at bounding box center [680, 162] width 10 height 10
click at [712, 165] on font "実行開始" at bounding box center [713, 161] width 46 height 13
click at [997, 22] on header "**********" at bounding box center [664, 20] width 756 height 41
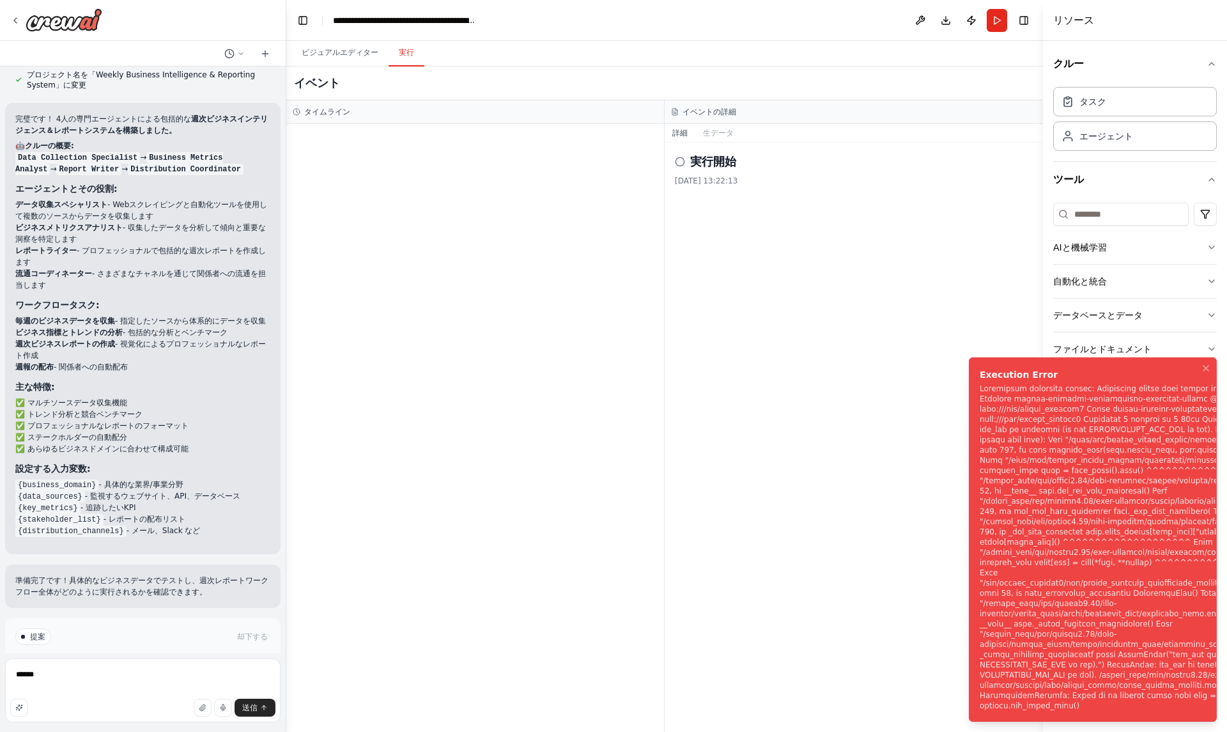
click at [1056, 477] on div "通知（F8）" at bounding box center [1135, 546] width 312 height 327
click at [949, 397] on div "実行開始 [DATE] 13:22:13" at bounding box center [853, 436] width 378 height 589
click at [1054, 443] on div "通知（F8）" at bounding box center [1135, 546] width 312 height 327
click at [1104, 240] on button "AIと機械学習" at bounding box center [1135, 247] width 164 height 33
click at [1204, 371] on icon "通知（F8）" at bounding box center [1205, 367] width 5 height 5
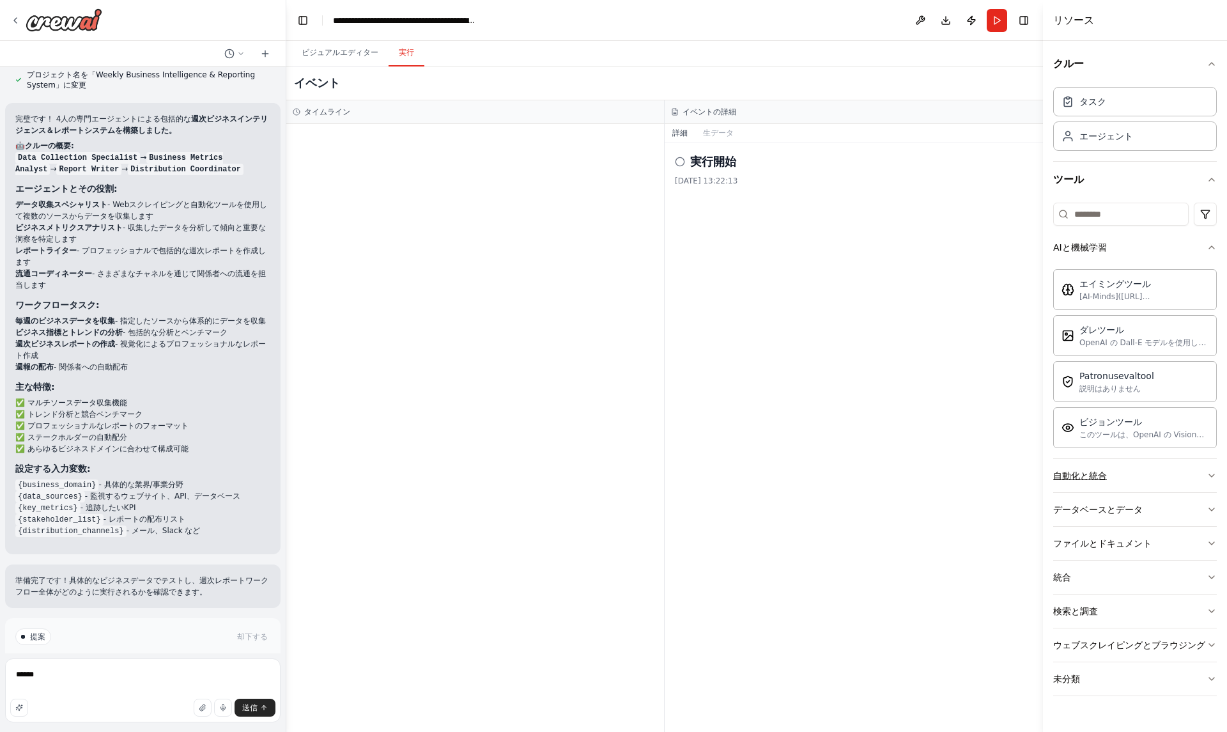
click at [1132, 477] on button "自動化と統合" at bounding box center [1135, 475] width 164 height 33
click at [1133, 502] on button "データベースとデータ" at bounding box center [1135, 509] width 164 height 33
click at [1126, 544] on button "ファイルとドキュメント" at bounding box center [1135, 542] width 164 height 33
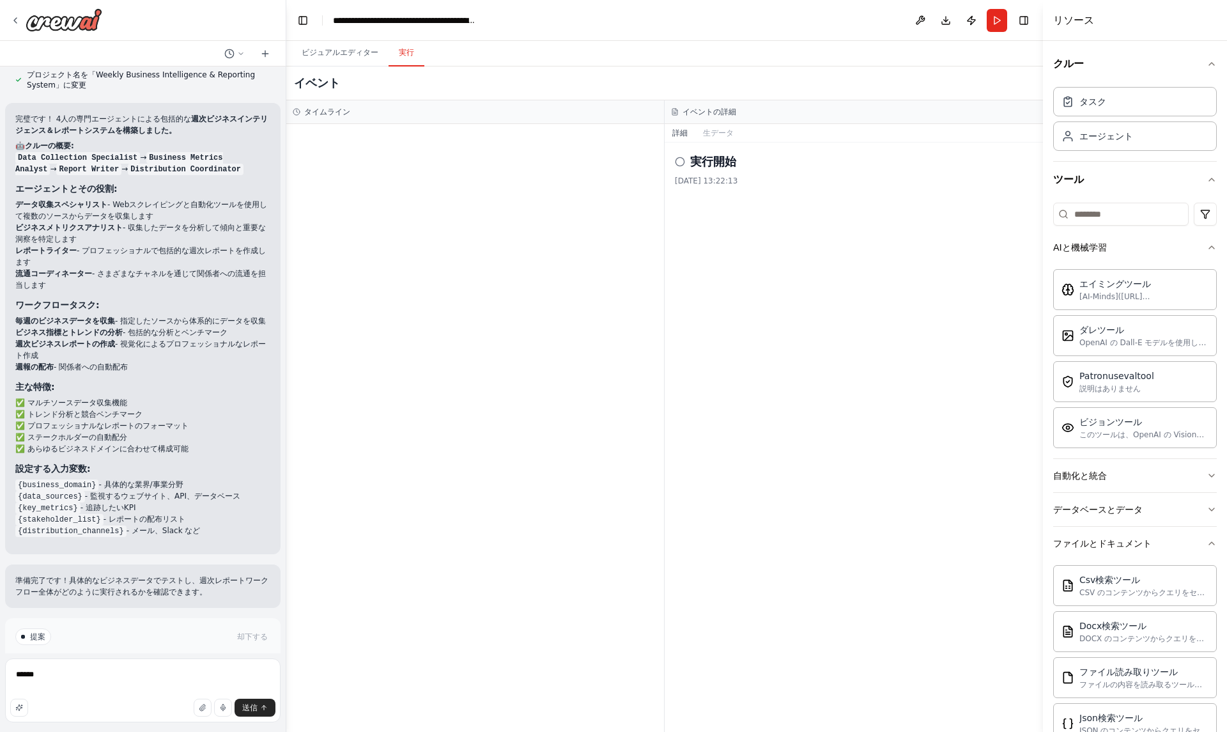
click at [728, 174] on div "実行開始 [DATE] 13:22:13" at bounding box center [854, 169] width 358 height 33
click at [994, 16] on button "走る" at bounding box center [997, 20] width 20 height 23
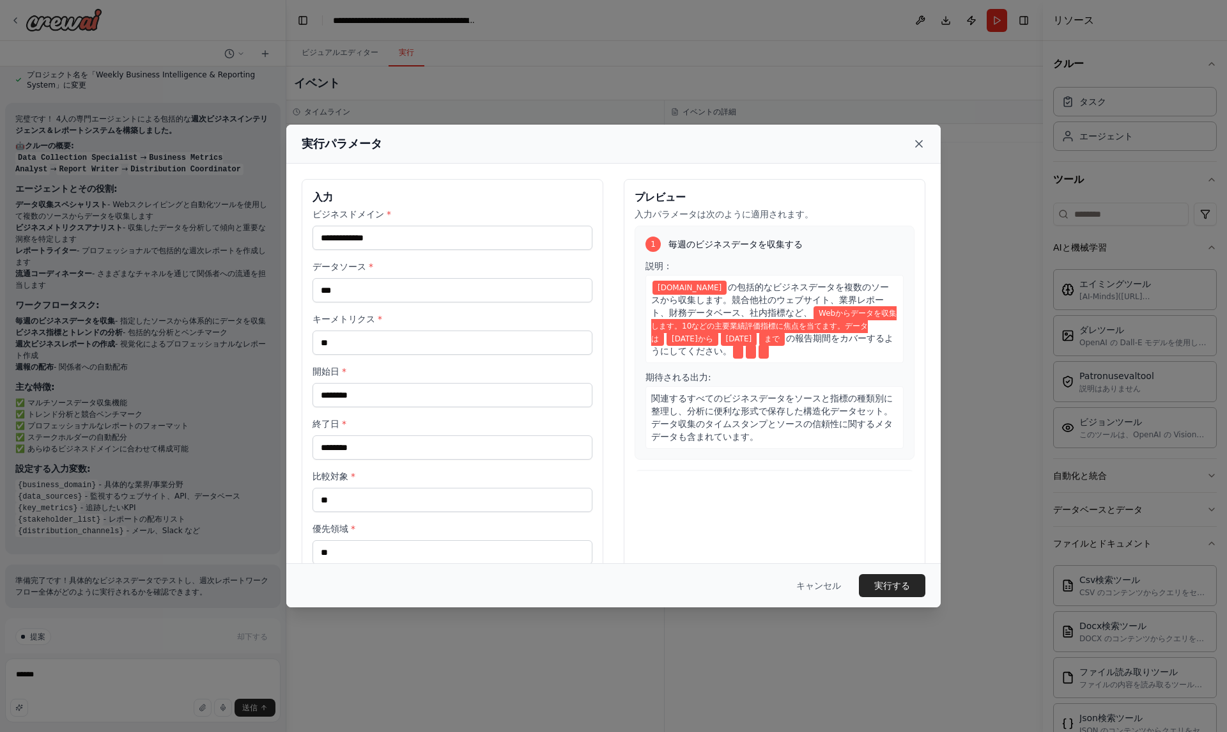
click at [923, 141] on icon at bounding box center [918, 143] width 13 height 13
